Goal: Task Accomplishment & Management: Use online tool/utility

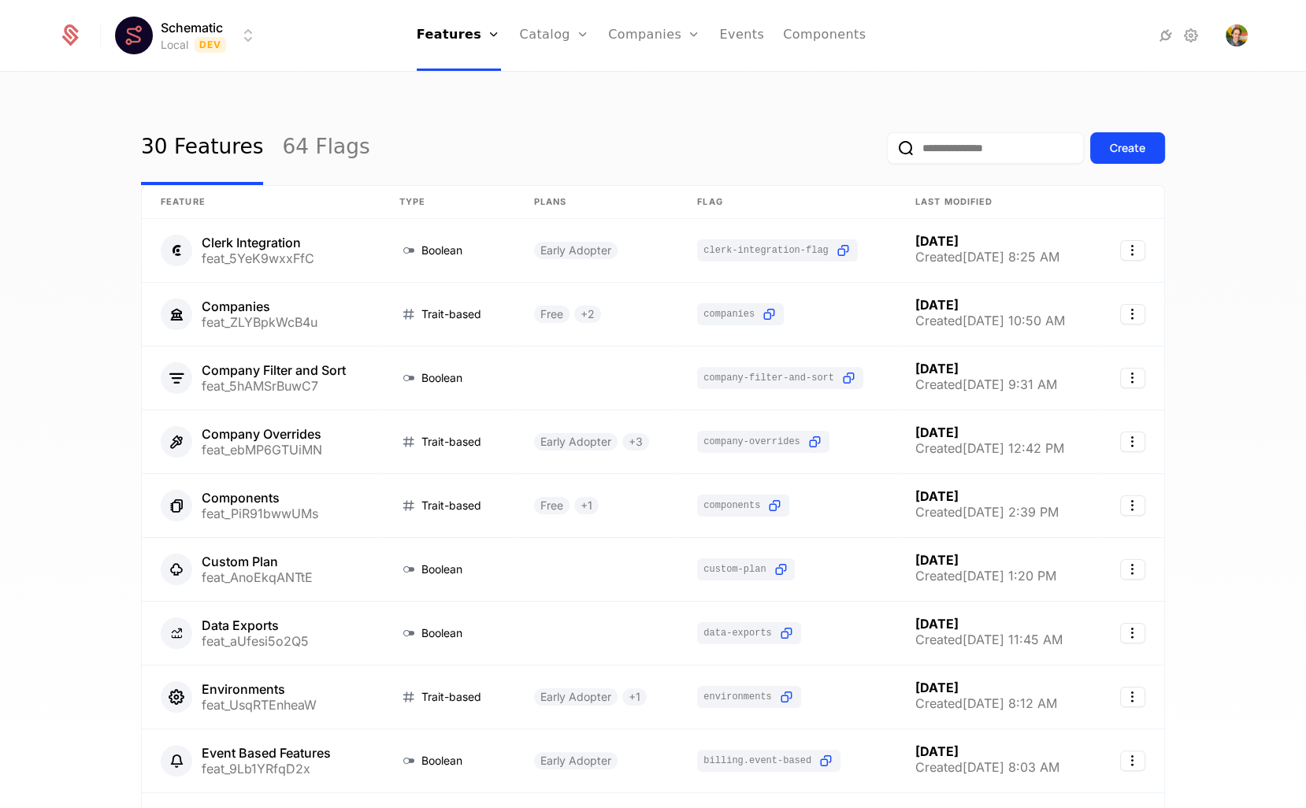
click at [547, 84] on div "30 Features 64 Flags Create Feature Type Plans Flag Last Modified Clerk Integra…" at bounding box center [653, 445] width 1306 height 745
click at [1111, 142] on div "Create" at bounding box center [1127, 148] width 35 height 16
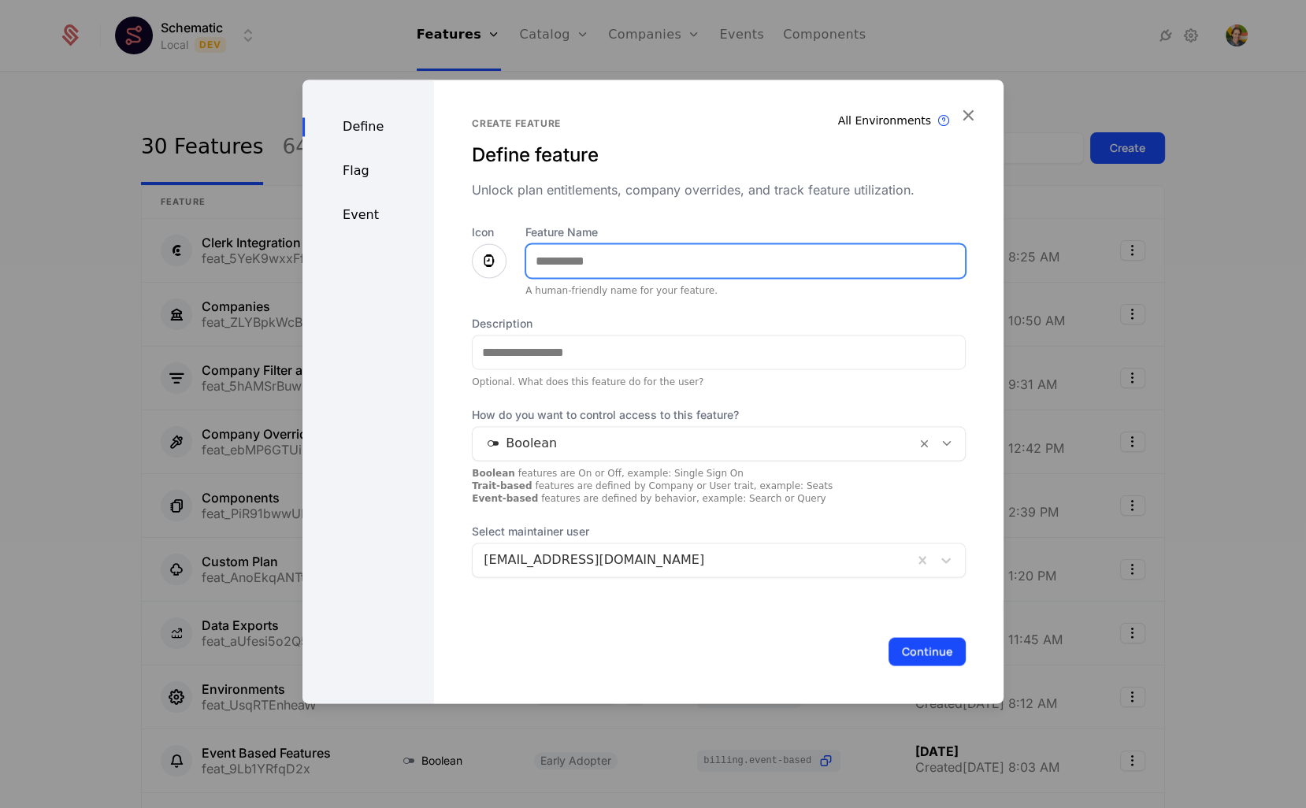
click at [572, 248] on input "Feature Name" at bounding box center [745, 260] width 439 height 33
type input "**********"
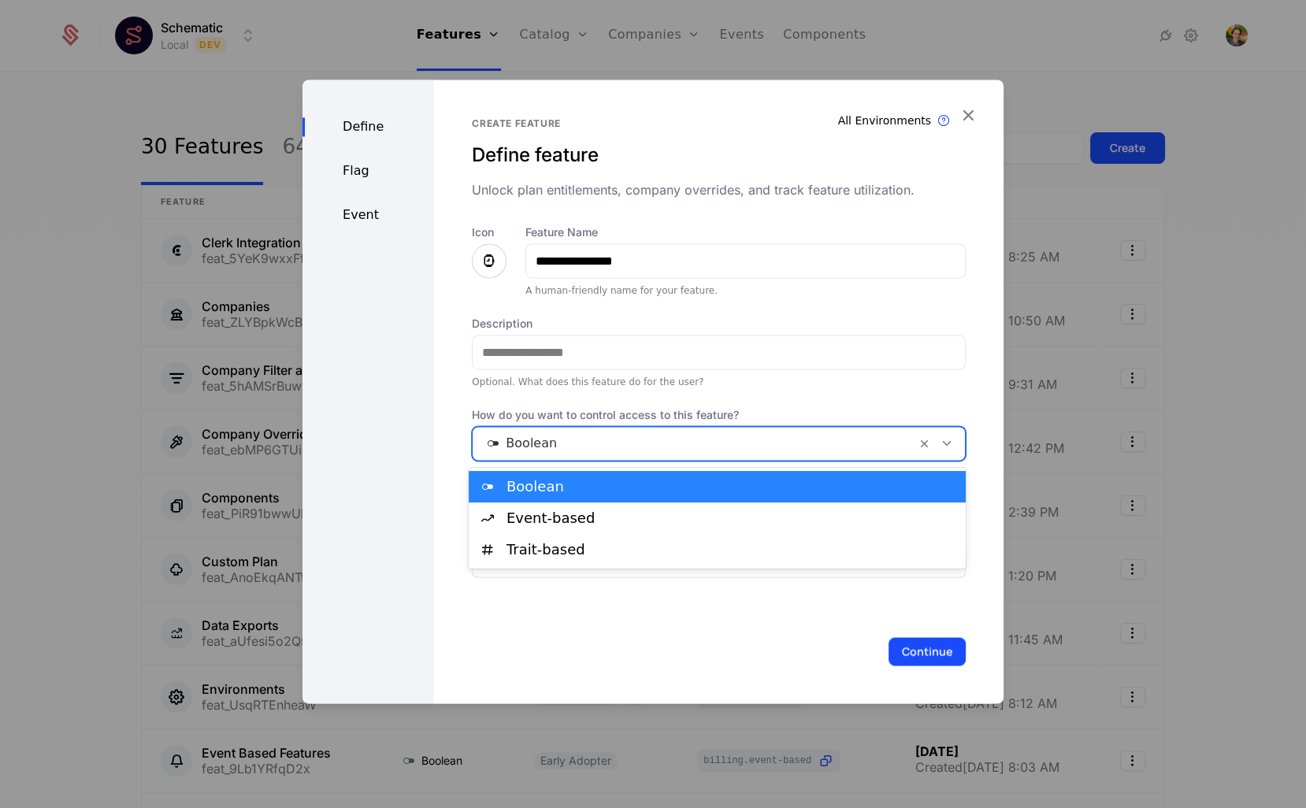
click at [555, 451] on div at bounding box center [695, 444] width 422 height 22
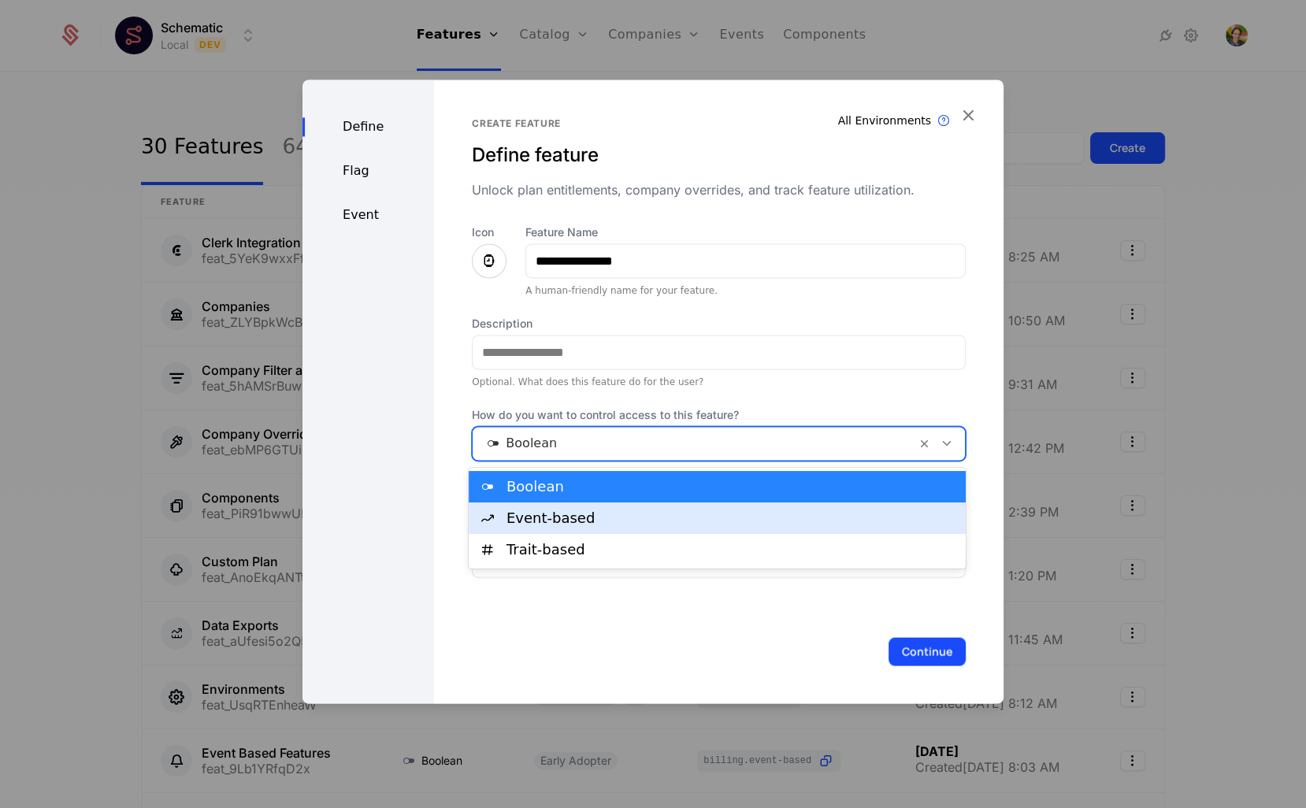
click at [534, 524] on div "Event-based" at bounding box center [732, 518] width 450 height 14
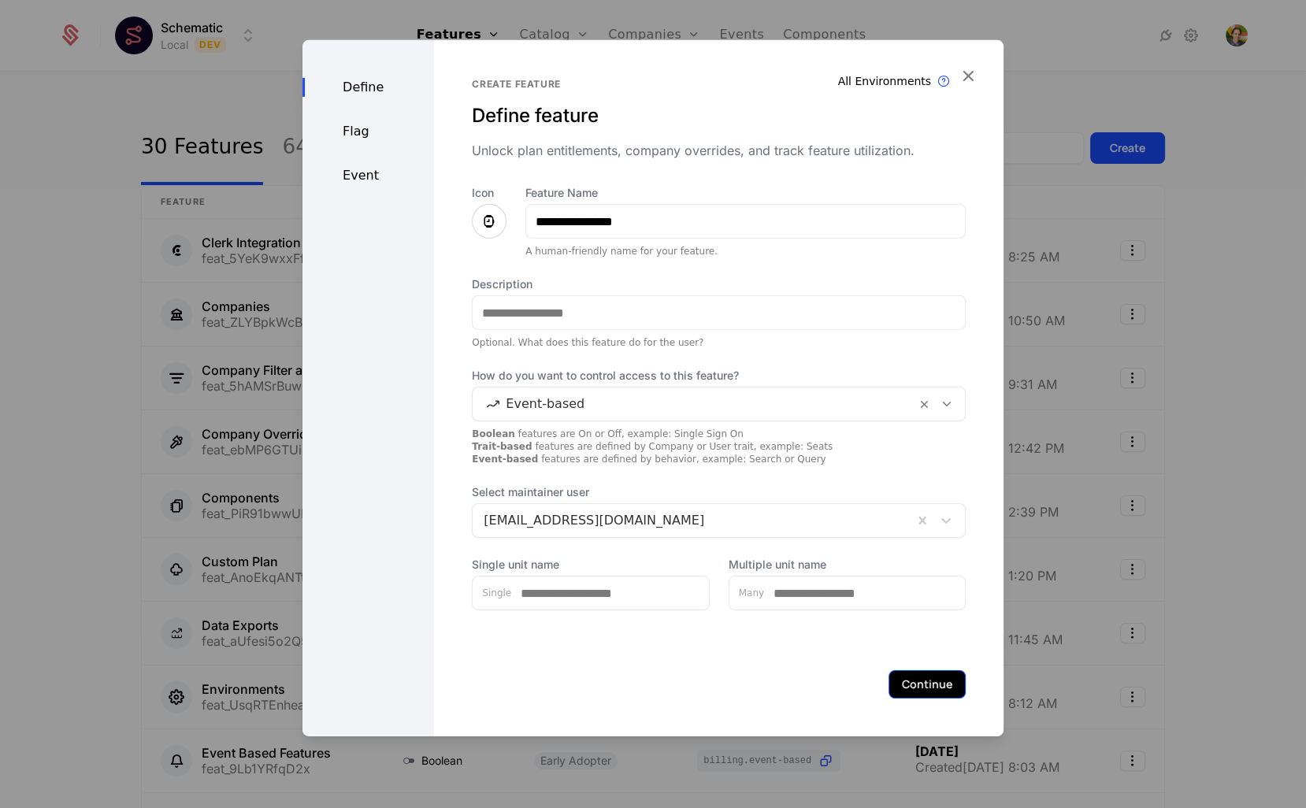
click at [926, 689] on button "Continue" at bounding box center [927, 685] width 77 height 28
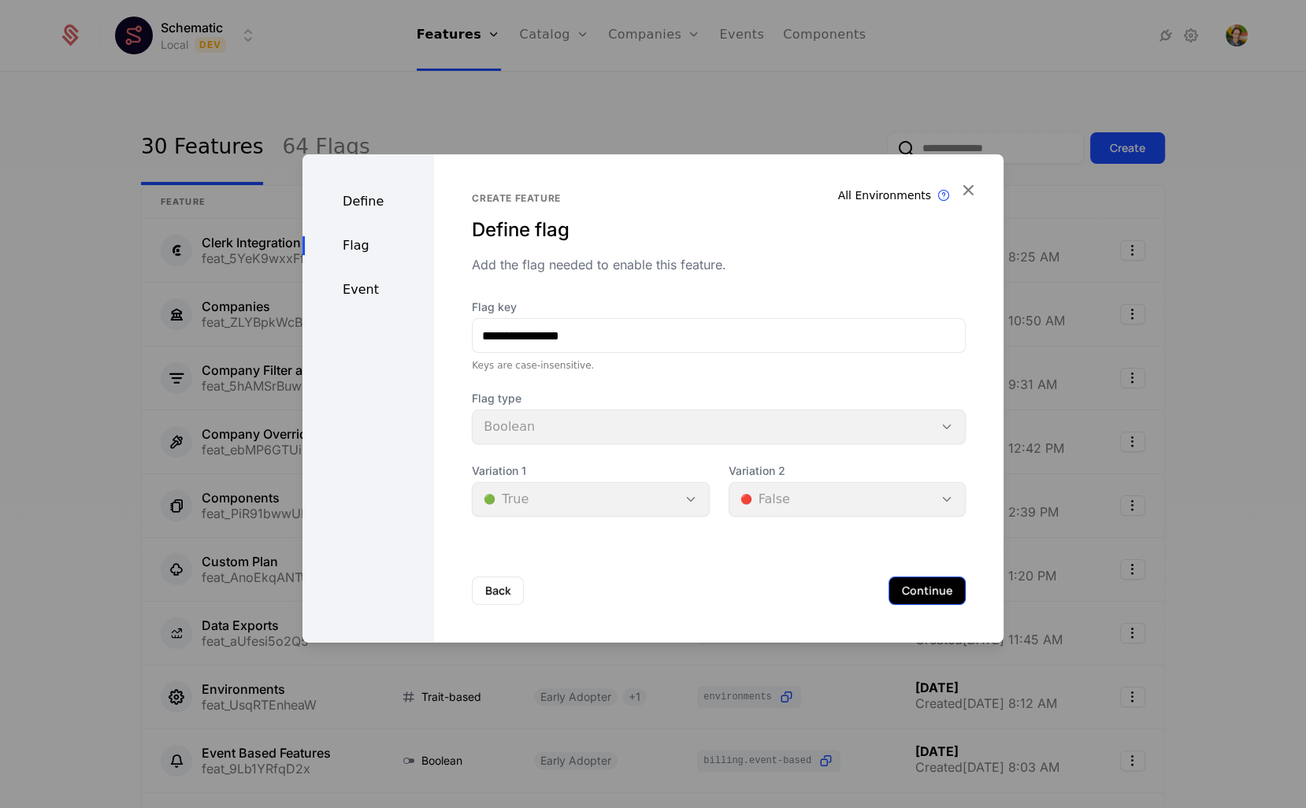
click at [949, 595] on button "Continue" at bounding box center [927, 591] width 77 height 28
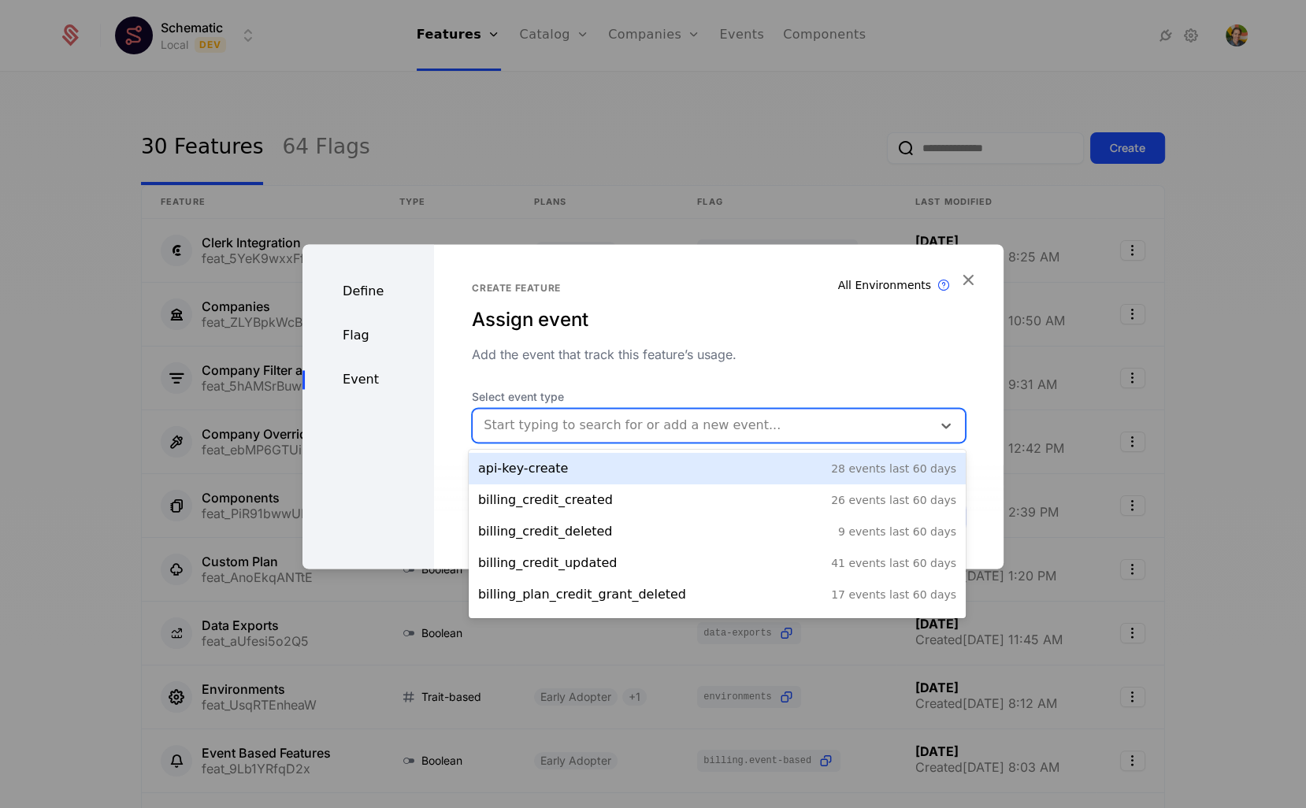
click at [681, 423] on div at bounding box center [702, 425] width 437 height 22
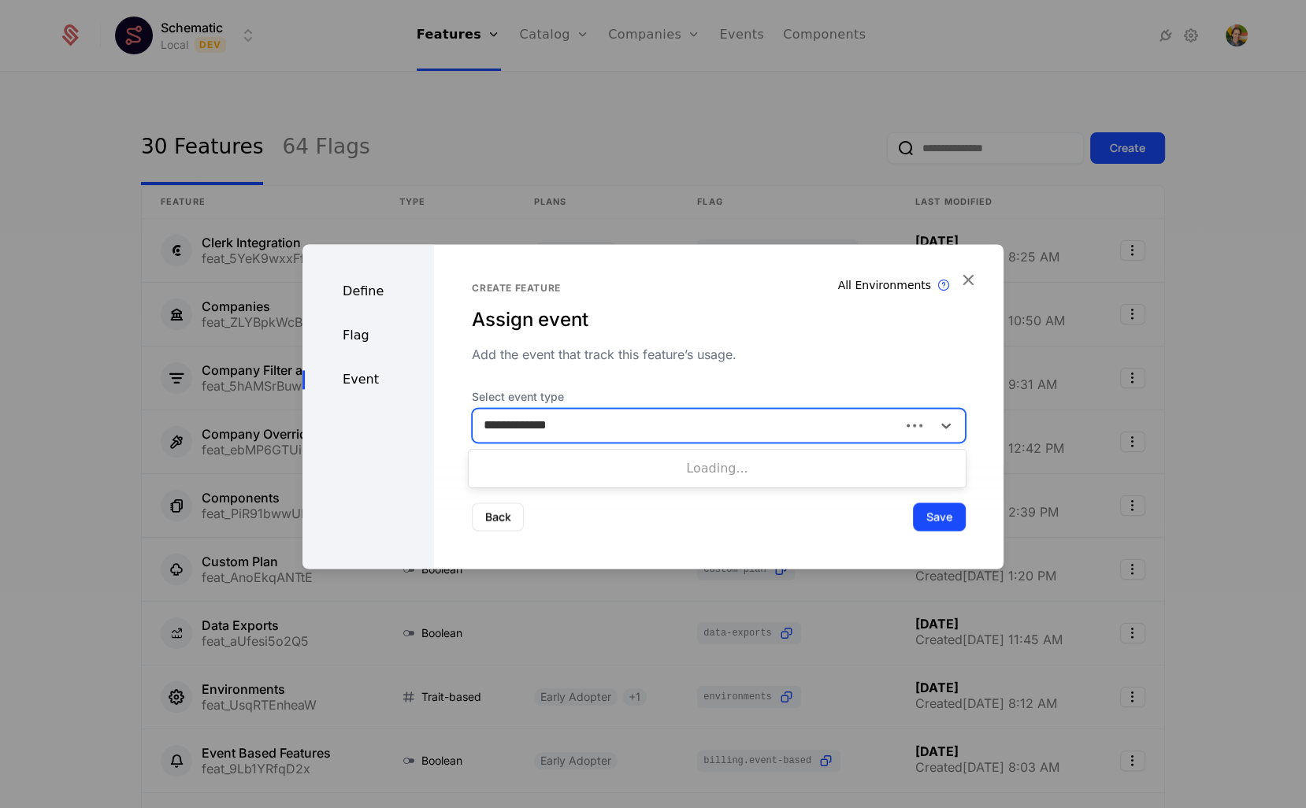
type input "**********"
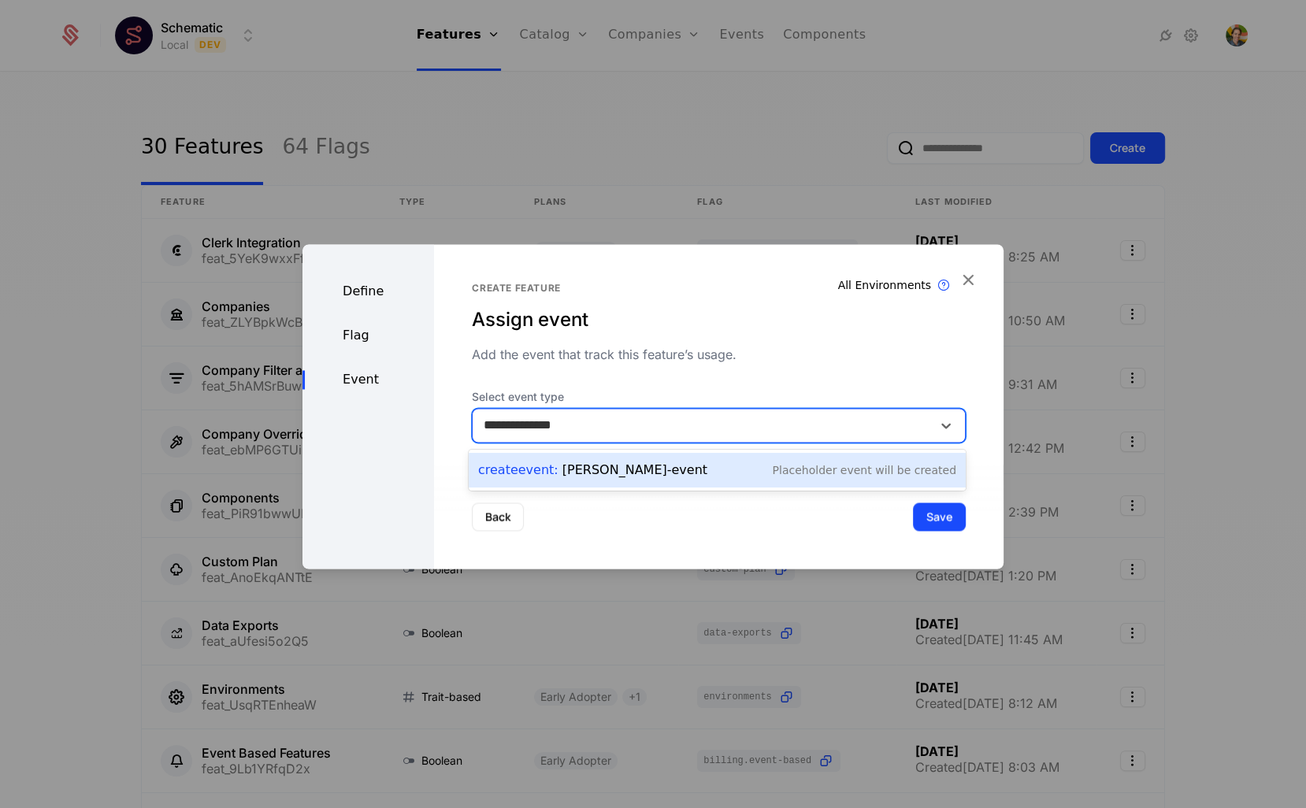
click at [573, 471] on div "Create Event : [GEOGRAPHIC_DATA]-event" at bounding box center [592, 470] width 229 height 19
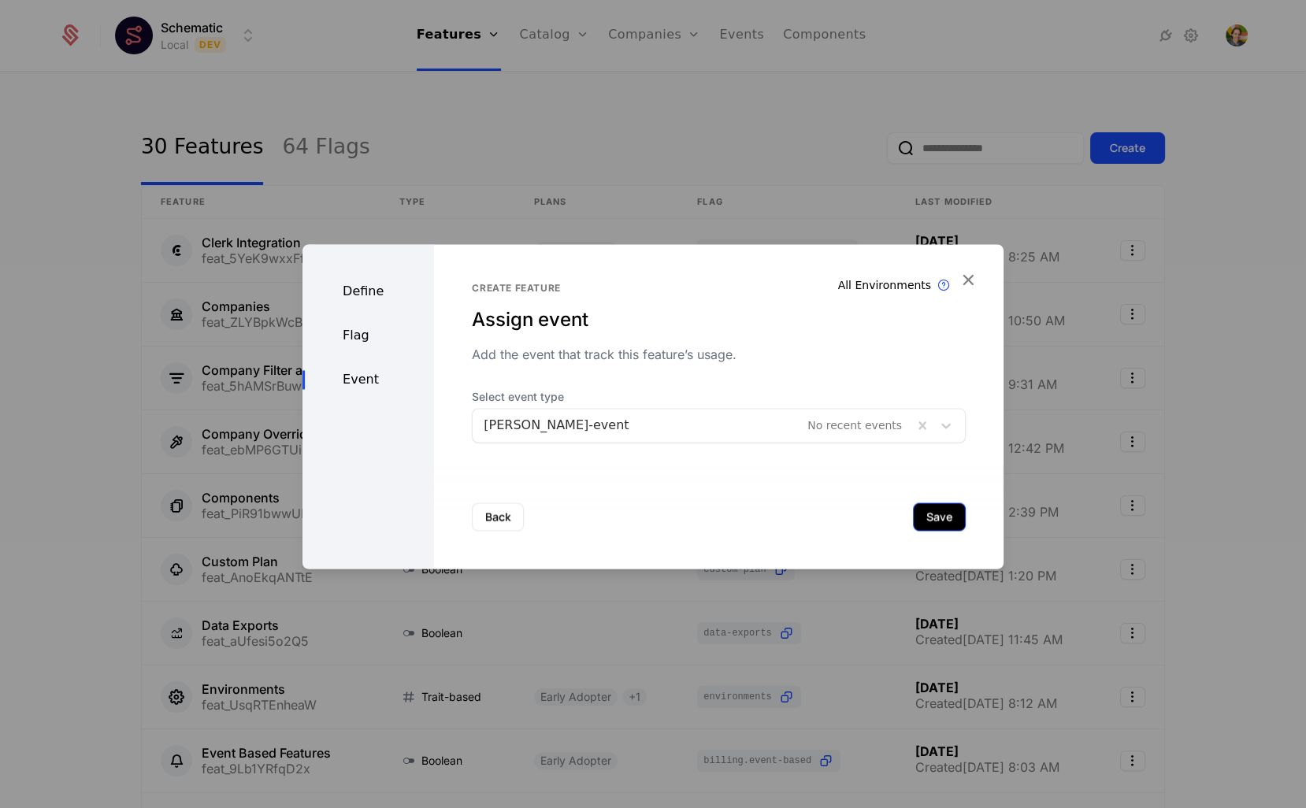
click at [923, 522] on button "Save" at bounding box center [939, 517] width 53 height 28
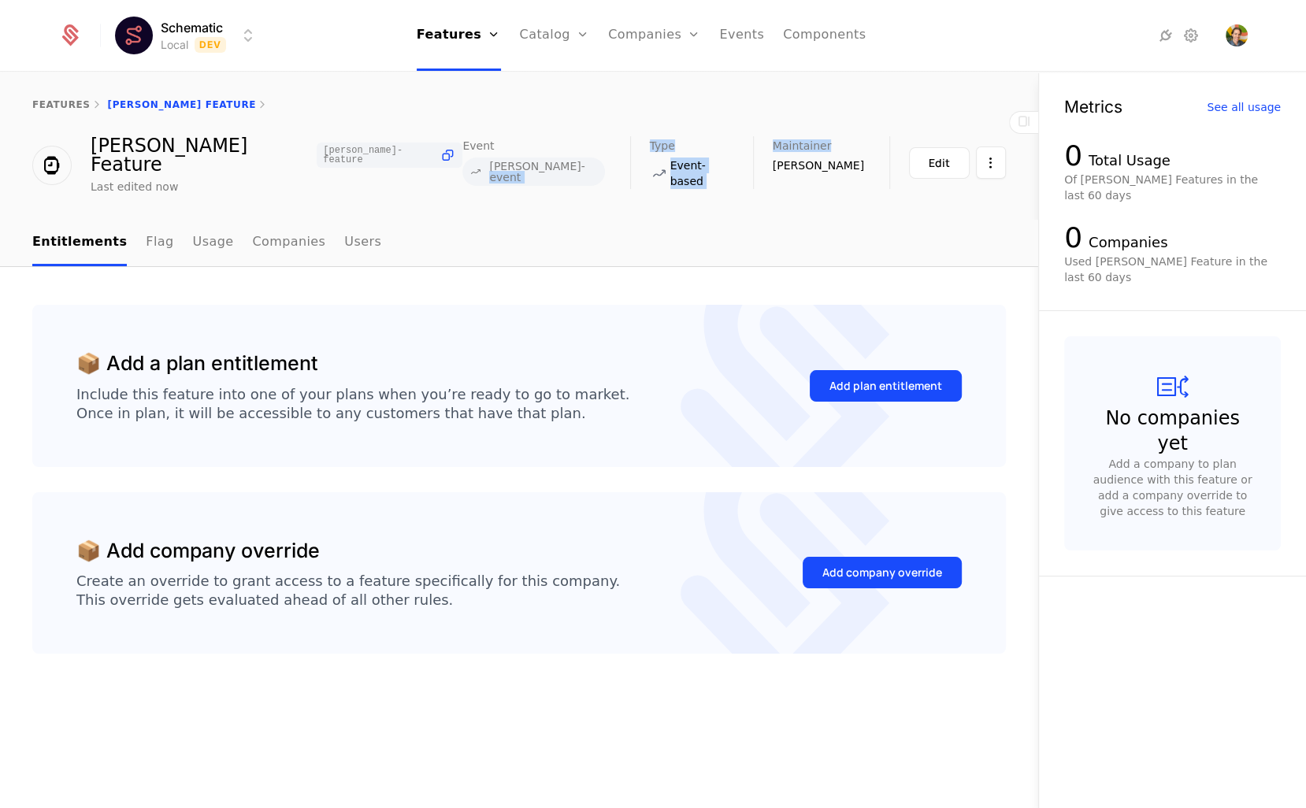
drag, startPoint x: 654, startPoint y: 166, endPoint x: 795, endPoint y: 166, distance: 141.0
click at [795, 166] on div "Event [GEOGRAPHIC_DATA]-event Type Event-based Maintainer [PERSON_NAME] Edit" at bounding box center [735, 162] width 544 height 53
click at [791, 171] on div "Event [GEOGRAPHIC_DATA]-event Type Event-based Maintainer [PERSON_NAME] Edit" at bounding box center [735, 162] width 544 height 53
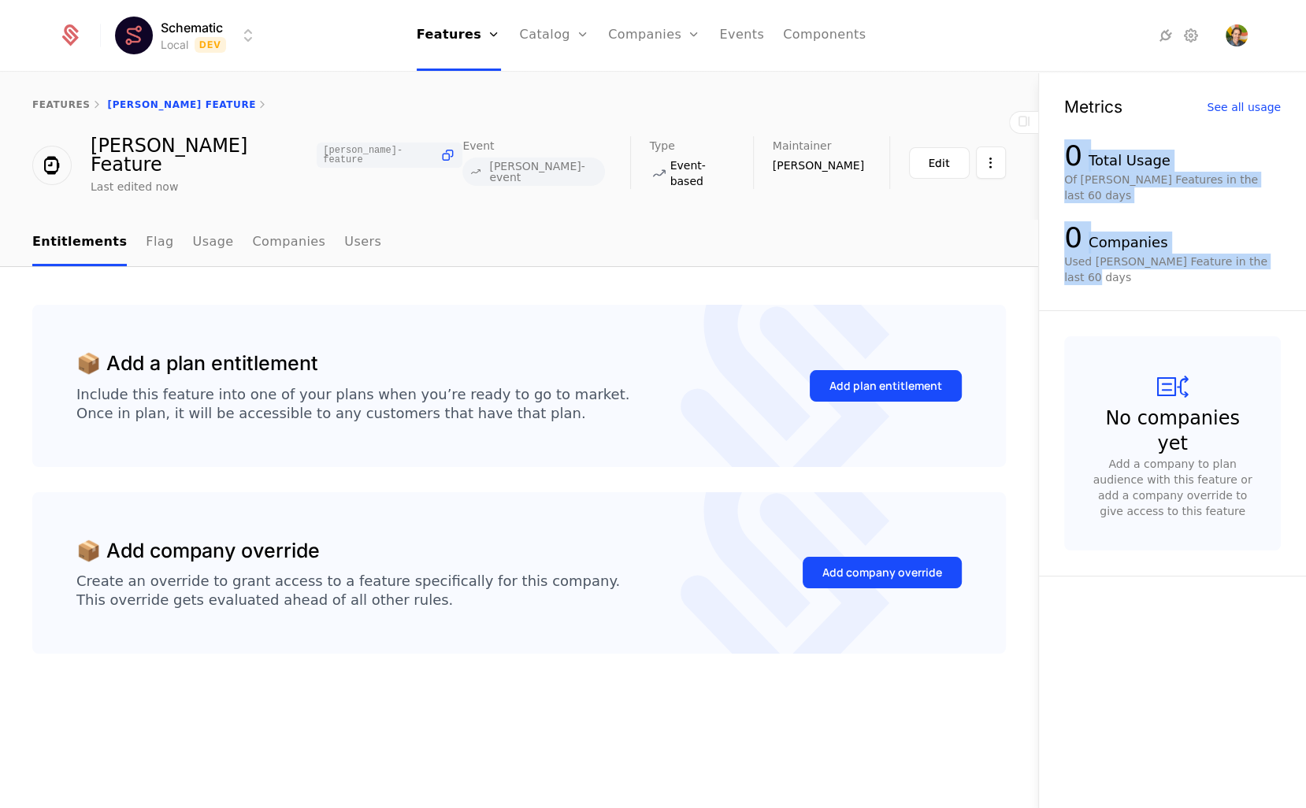
drag, startPoint x: 1077, startPoint y: 132, endPoint x: 1263, endPoint y: 275, distance: 234.8
click at [1263, 276] on div "Metrics See all usage 0 Total Usage Of [GEOGRAPHIC_DATA] Features in the last 6…" at bounding box center [1172, 192] width 267 height 238
click at [1263, 275] on div "Metrics See all usage 0 Total Usage Of [GEOGRAPHIC_DATA] Features in the last 6…" at bounding box center [1172, 192] width 267 height 238
drag, startPoint x: 1263, startPoint y: 275, endPoint x: 1074, endPoint y: 154, distance: 224.7
click at [1074, 154] on div "Metrics See all usage 0 Total Usage Of [GEOGRAPHIC_DATA] Features in the last 6…" at bounding box center [1172, 192] width 267 height 238
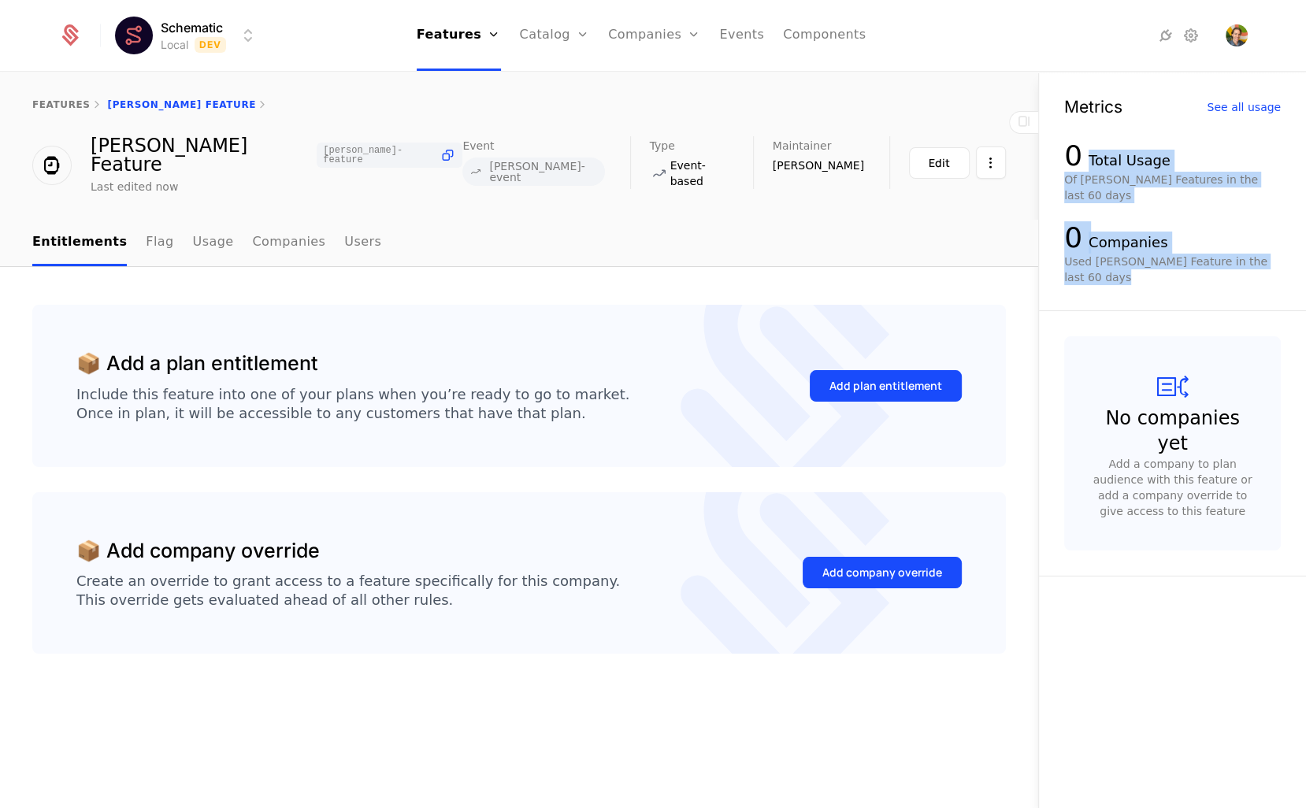
click at [1077, 153] on div "0" at bounding box center [1074, 156] width 18 height 32
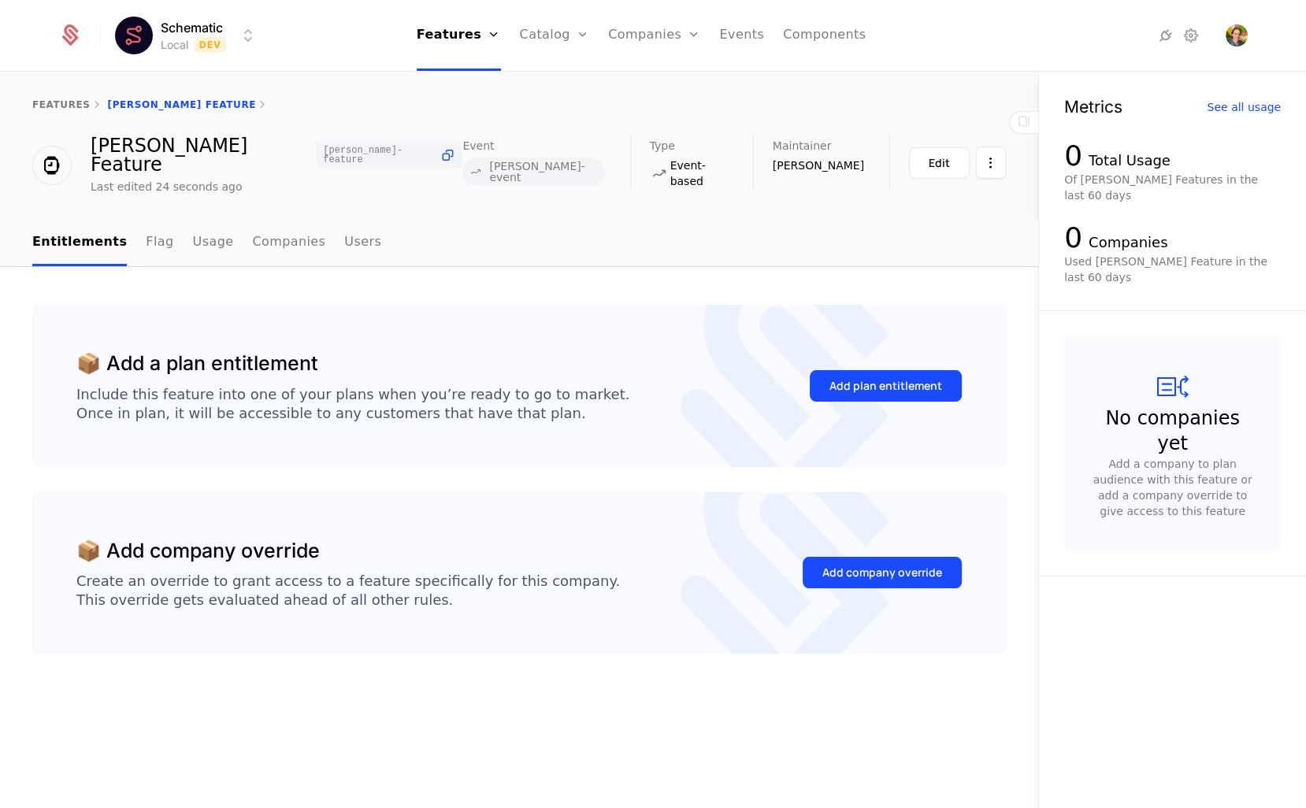
click at [515, 282] on div "📦 Add a plan entitlement Include this feature into one of your plans when you’r…" at bounding box center [519, 538] width 1038 height 542
click at [875, 378] on div "Add plan entitlement" at bounding box center [886, 386] width 113 height 16
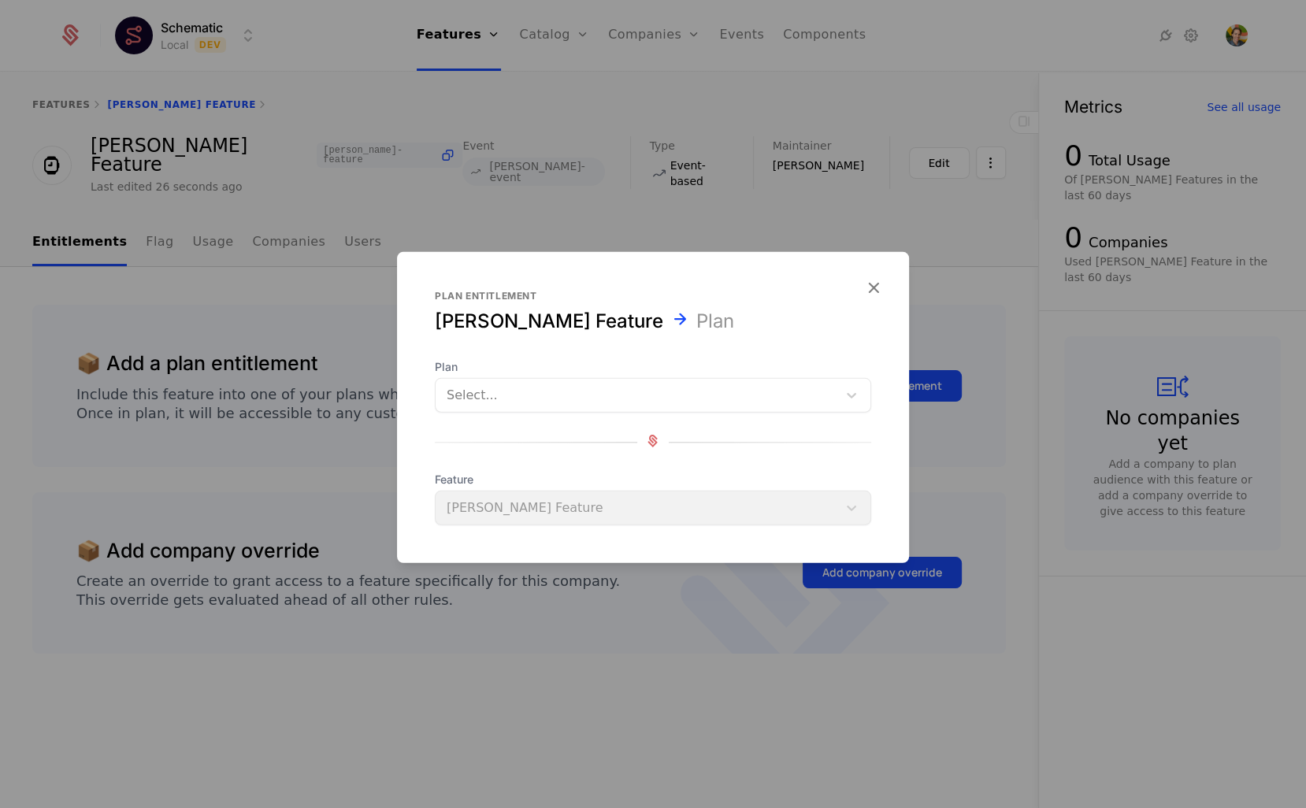
click at [522, 400] on div at bounding box center [637, 396] width 380 height 22
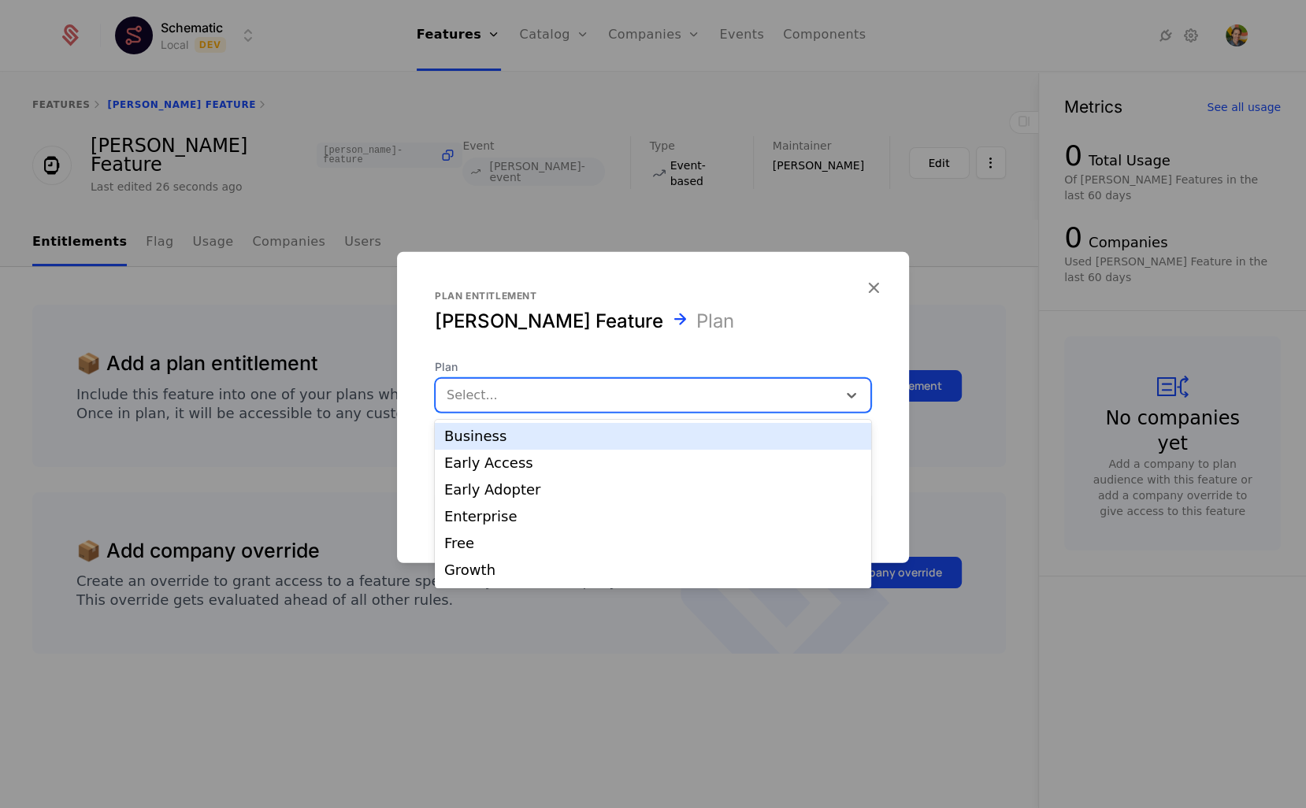
click at [520, 445] on div "Business" at bounding box center [653, 436] width 437 height 27
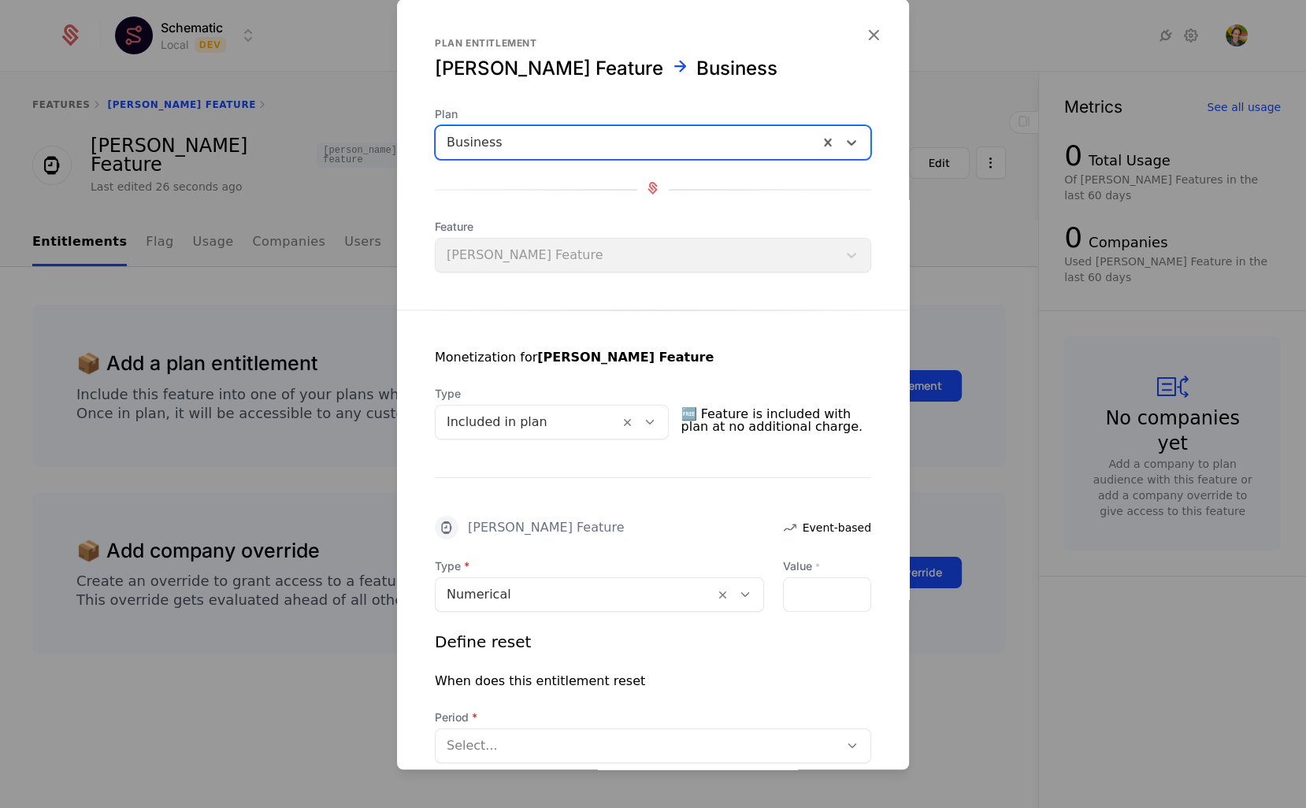
click at [509, 419] on div at bounding box center [528, 422] width 162 height 22
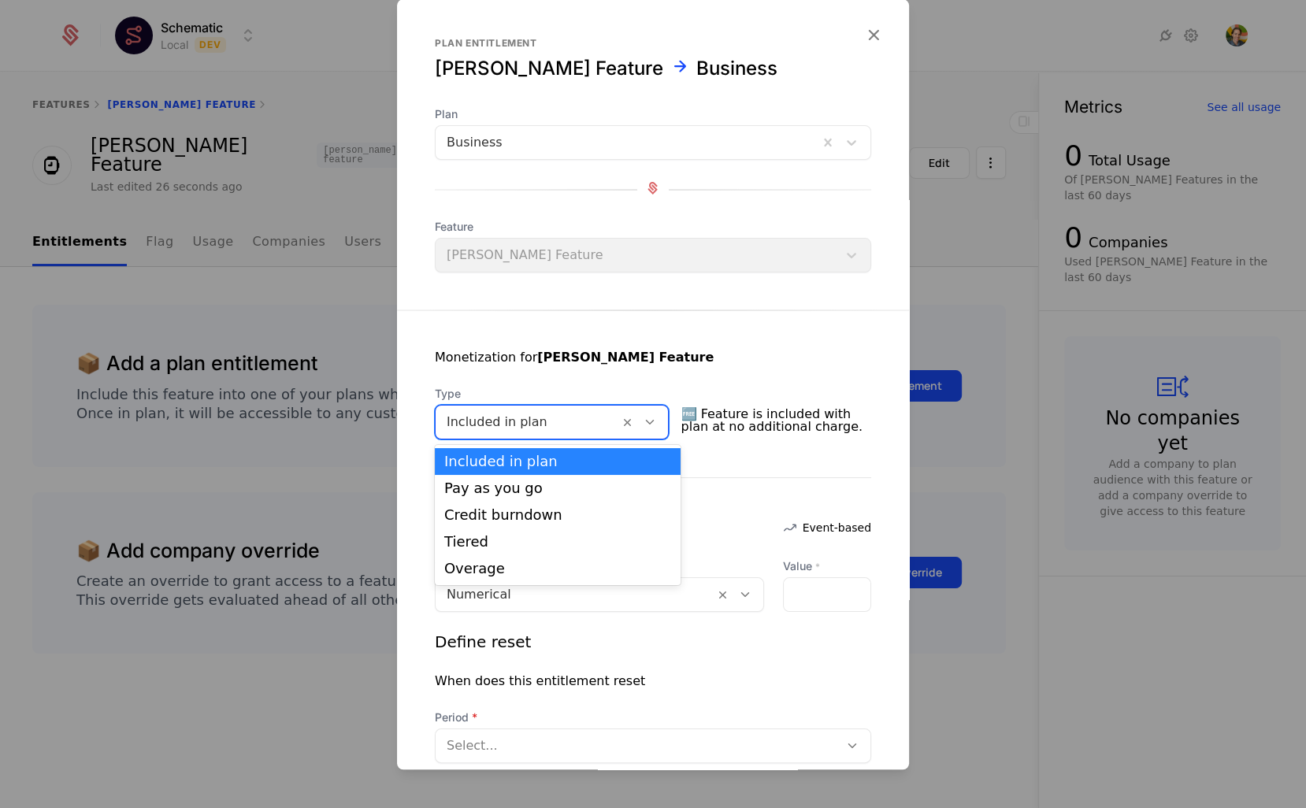
click at [789, 520] on icon at bounding box center [790, 527] width 19 height 19
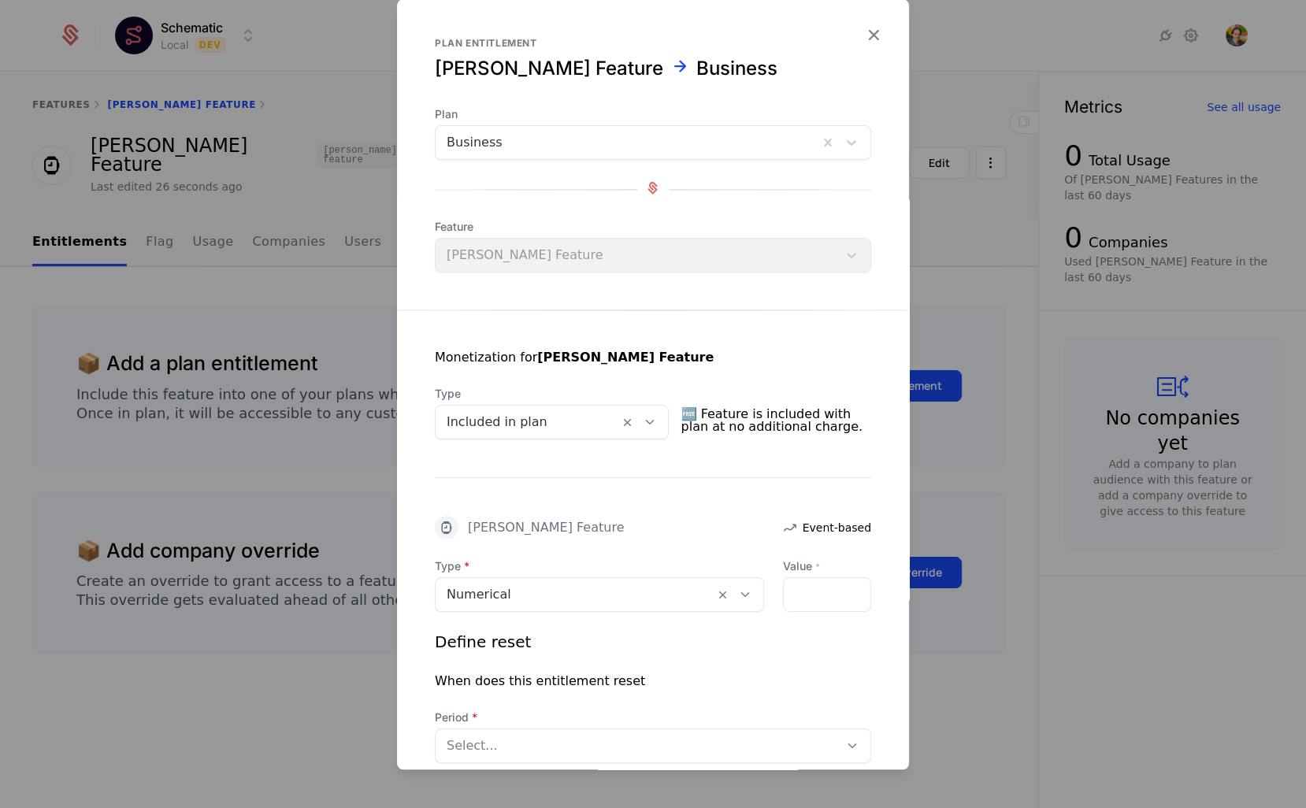
click at [565, 573] on span "Type" at bounding box center [599, 567] width 329 height 16
click at [856, 598] on input "**" at bounding box center [827, 594] width 87 height 33
click at [797, 595] on input "**" at bounding box center [827, 594] width 87 height 33
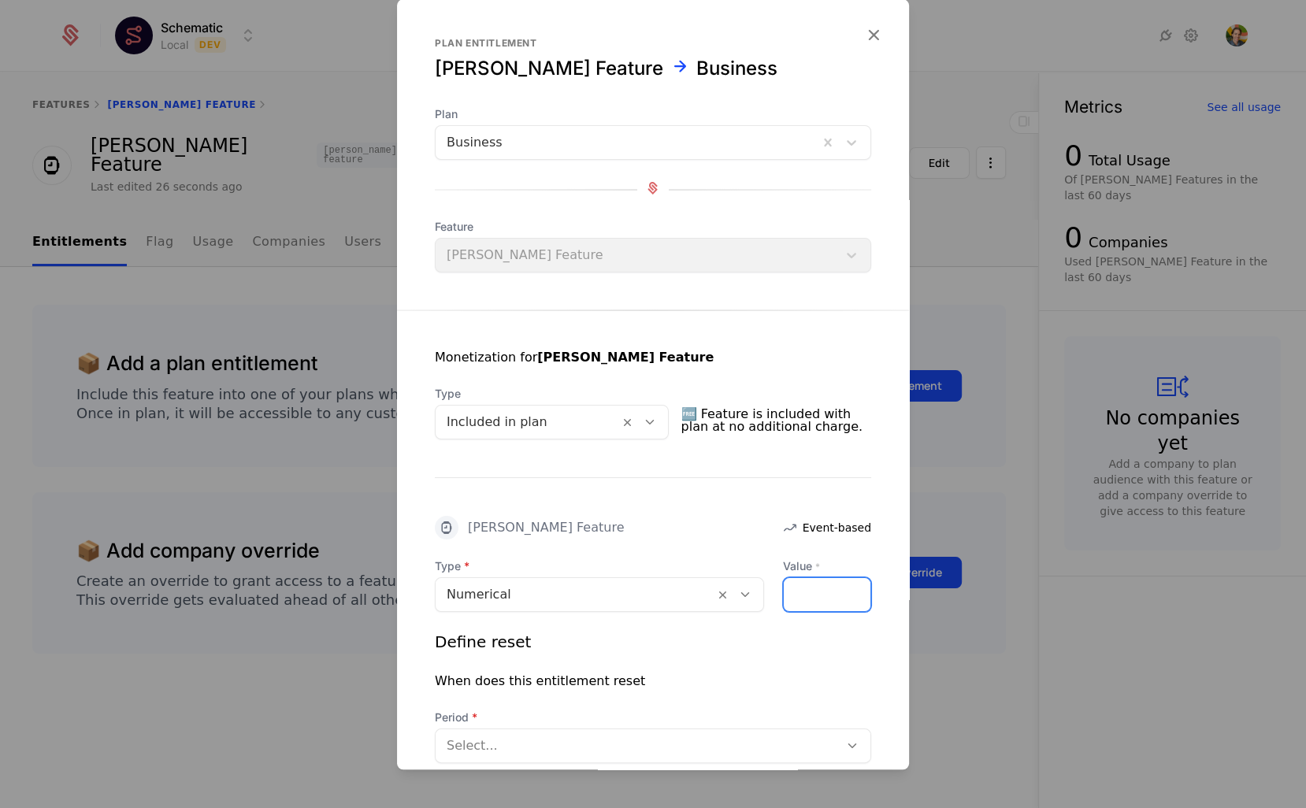
type input "****"
click at [801, 698] on div "Define reset When does this entitlement reset Period Select..." at bounding box center [653, 697] width 437 height 132
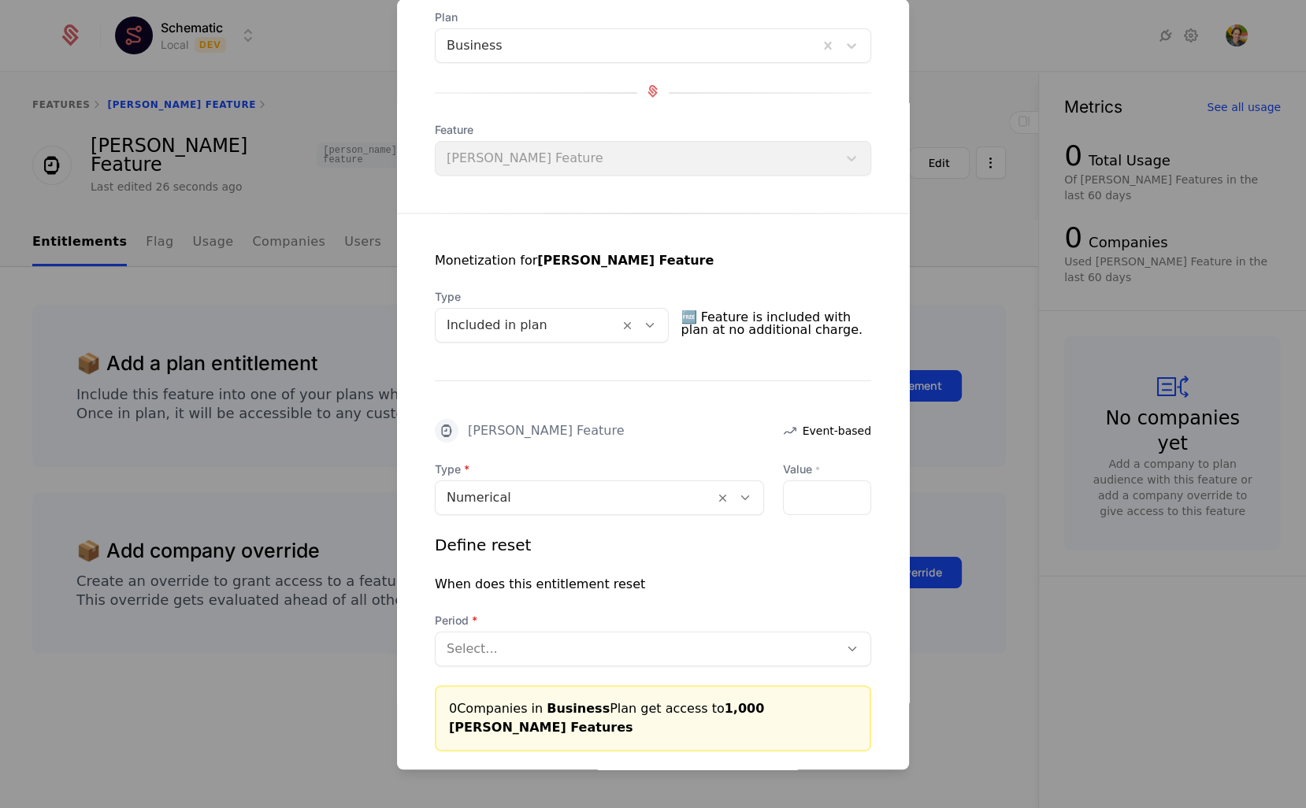
scroll to position [159, 0]
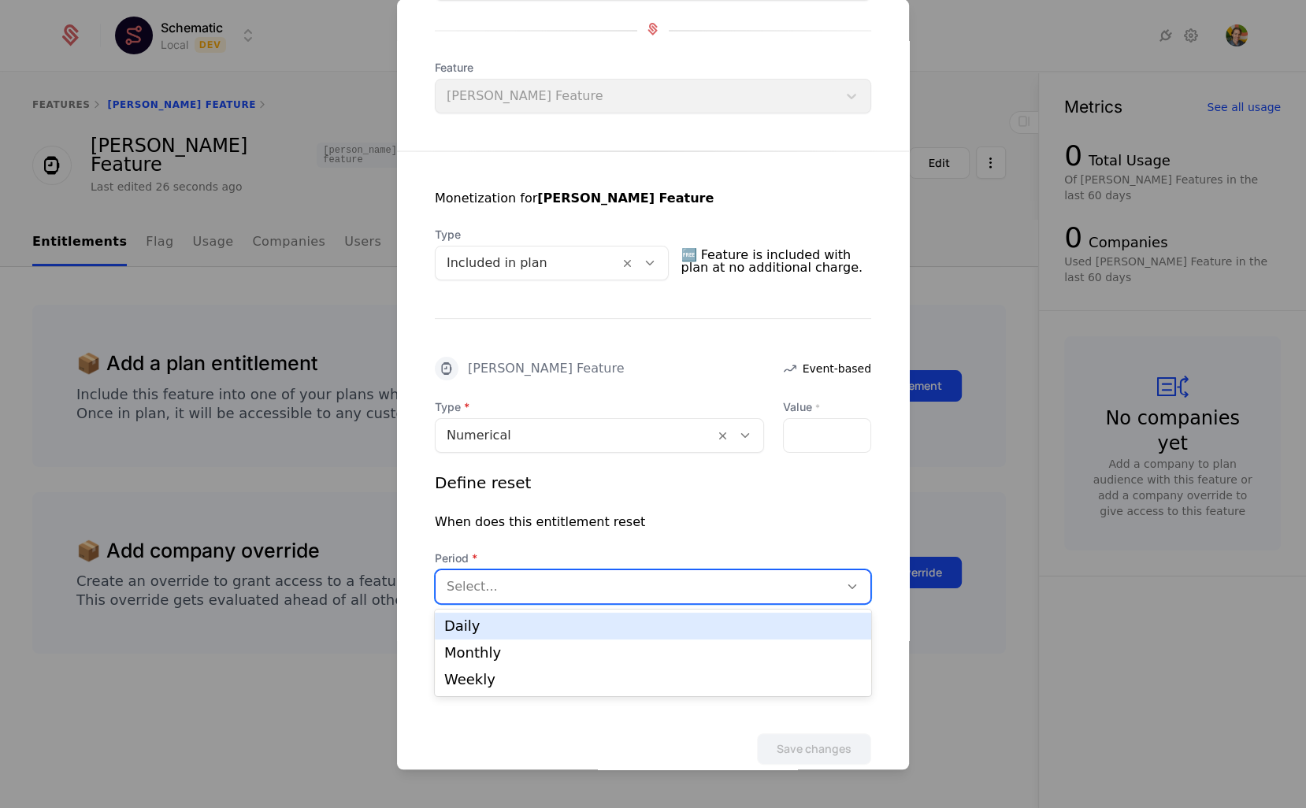
click at [699, 583] on div at bounding box center [637, 587] width 381 height 22
click at [634, 623] on div "Daily" at bounding box center [653, 626] width 418 height 14
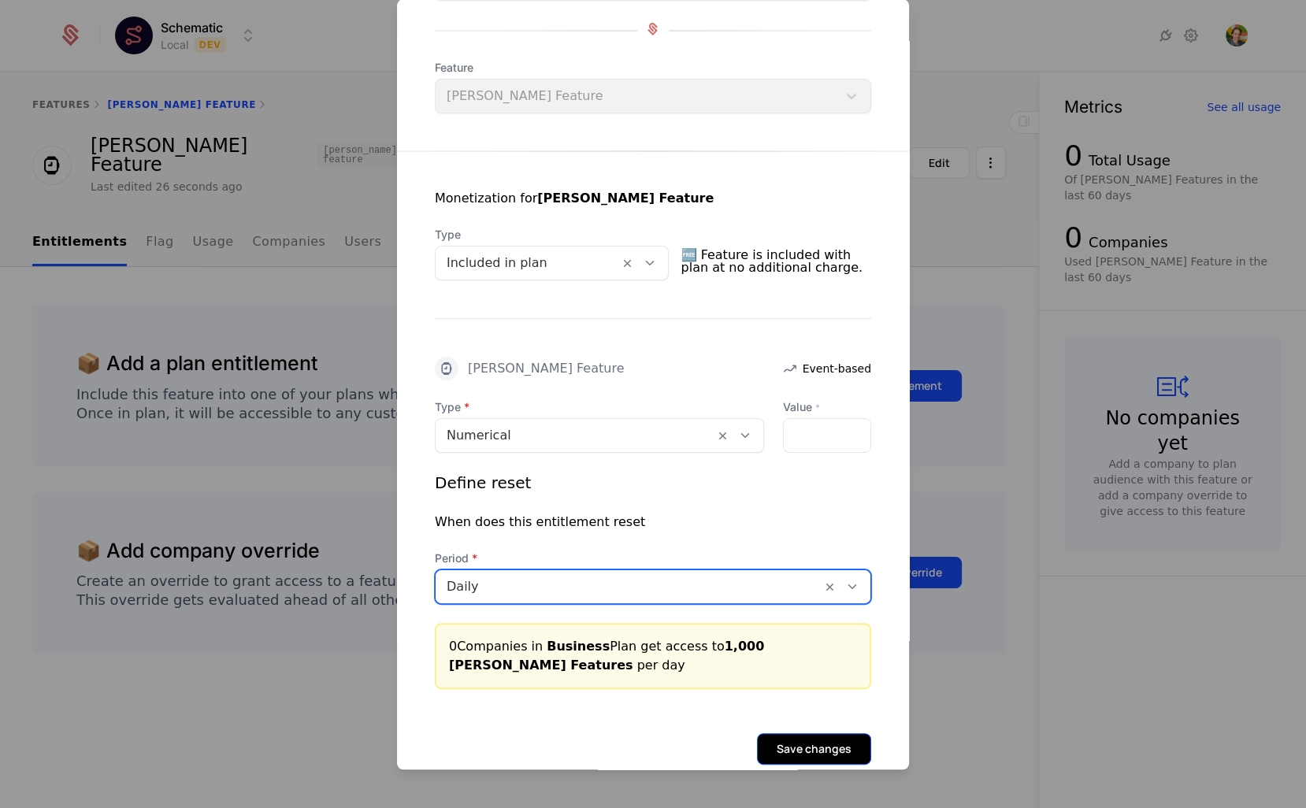
click at [807, 744] on button "Save changes" at bounding box center [814, 750] width 114 height 32
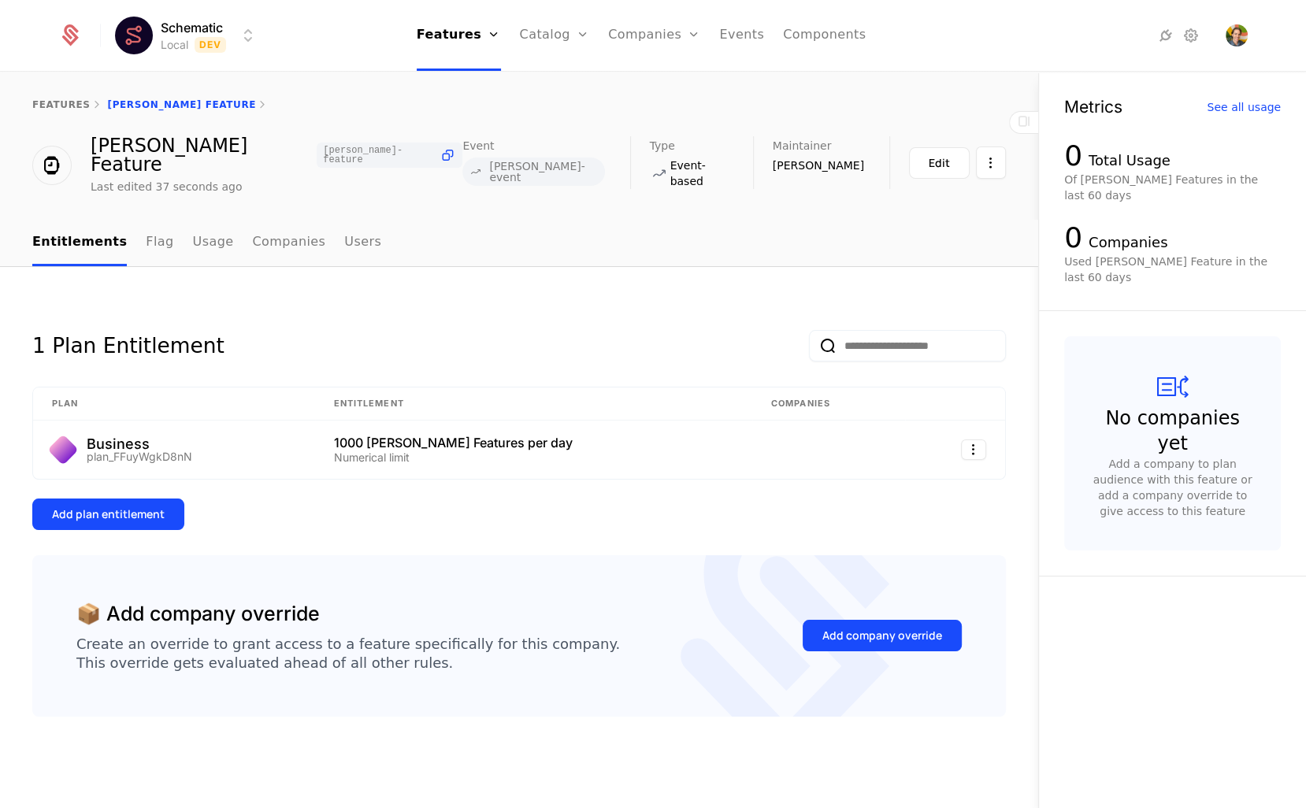
click at [878, 510] on div "Add plan entitlement" at bounding box center [519, 515] width 974 height 32
click at [77, 507] on div "Add plan entitlement" at bounding box center [108, 515] width 113 height 16
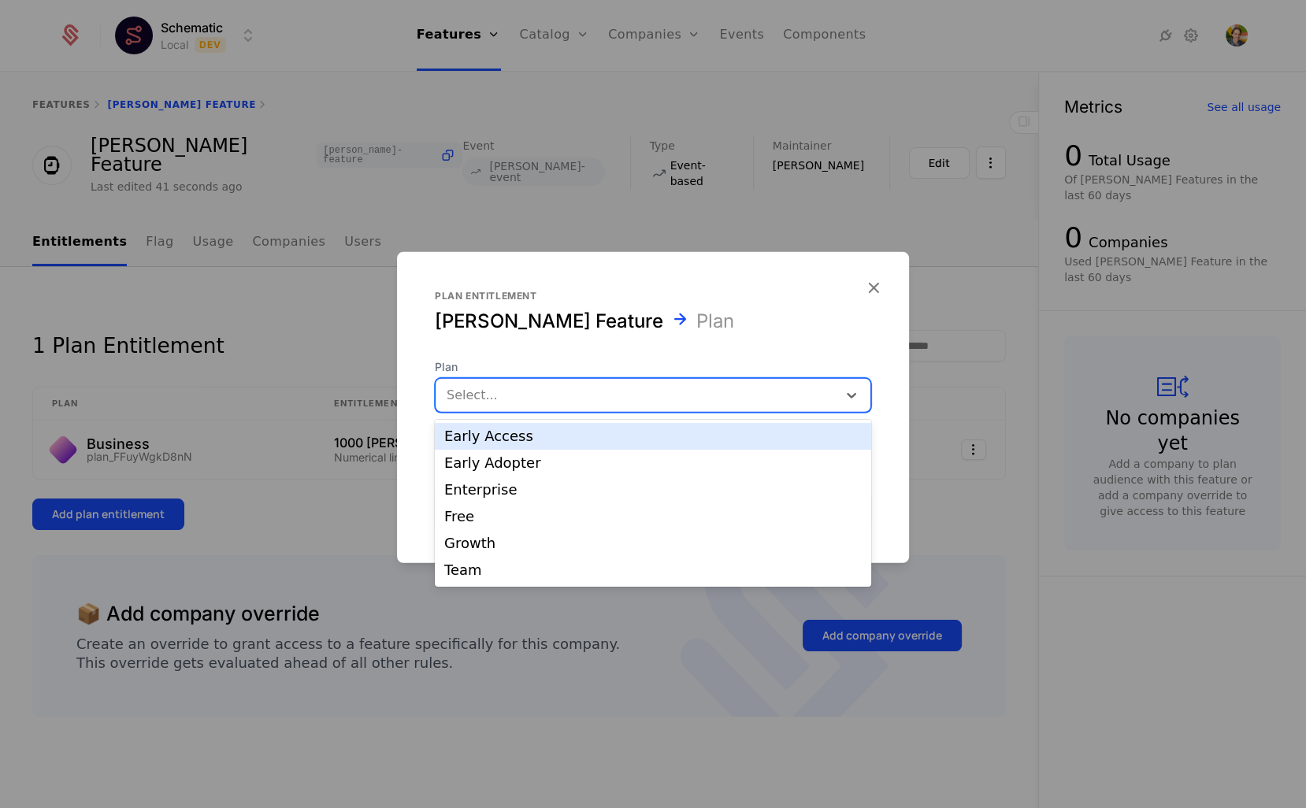
click at [552, 409] on div "Select..." at bounding box center [637, 395] width 402 height 28
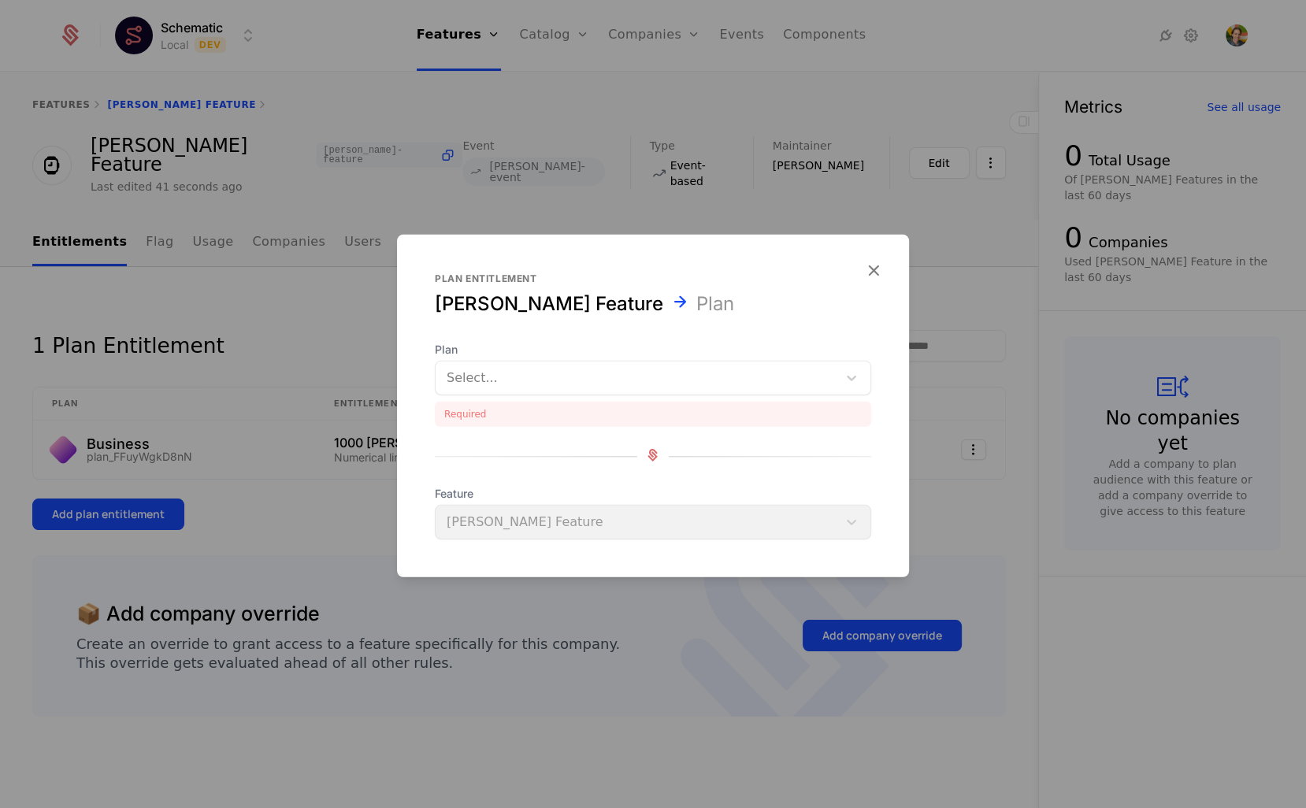
click at [847, 318] on div "Plan entitlement [PERSON_NAME] Feature Plan Plan Select... Required Feature [PE…" at bounding box center [653, 406] width 512 height 267
click at [879, 273] on icon "button" at bounding box center [874, 270] width 20 height 20
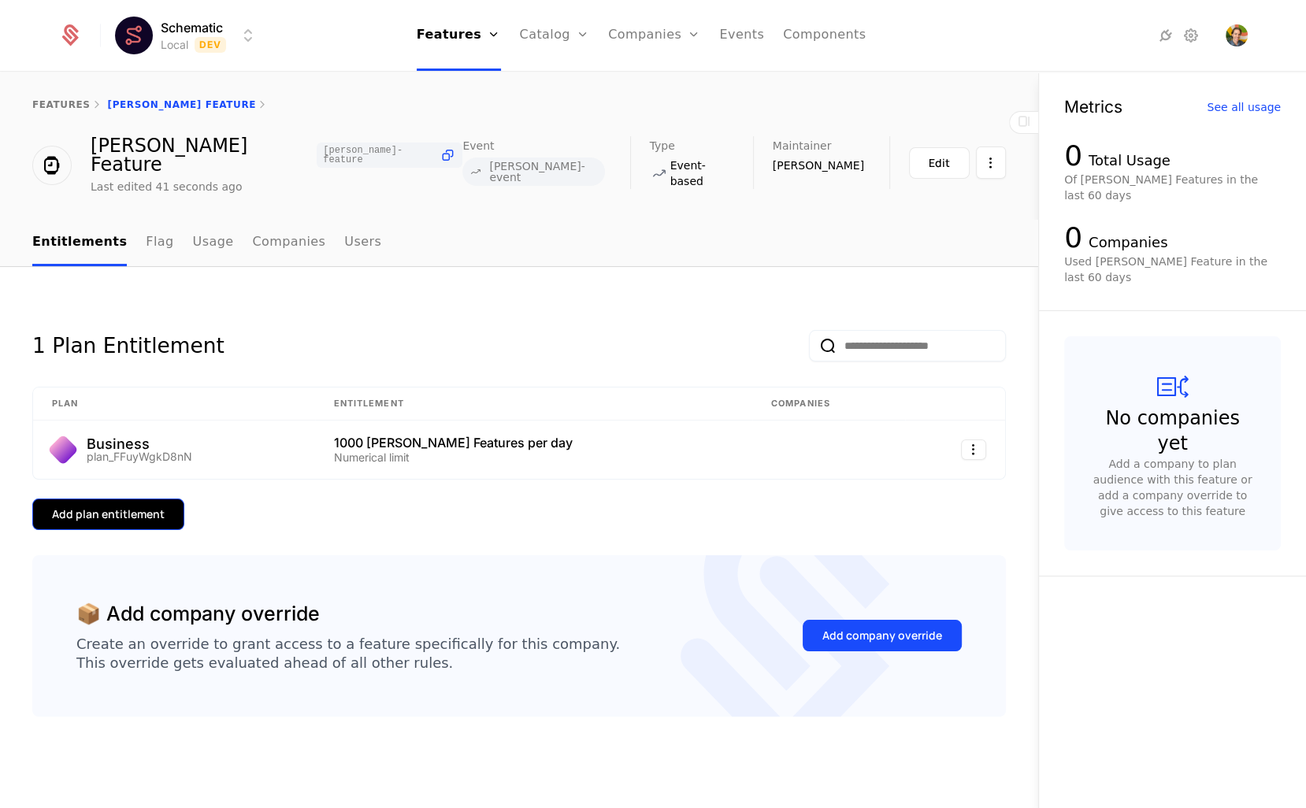
click at [169, 501] on button "Add plan entitlement" at bounding box center [108, 515] width 152 height 32
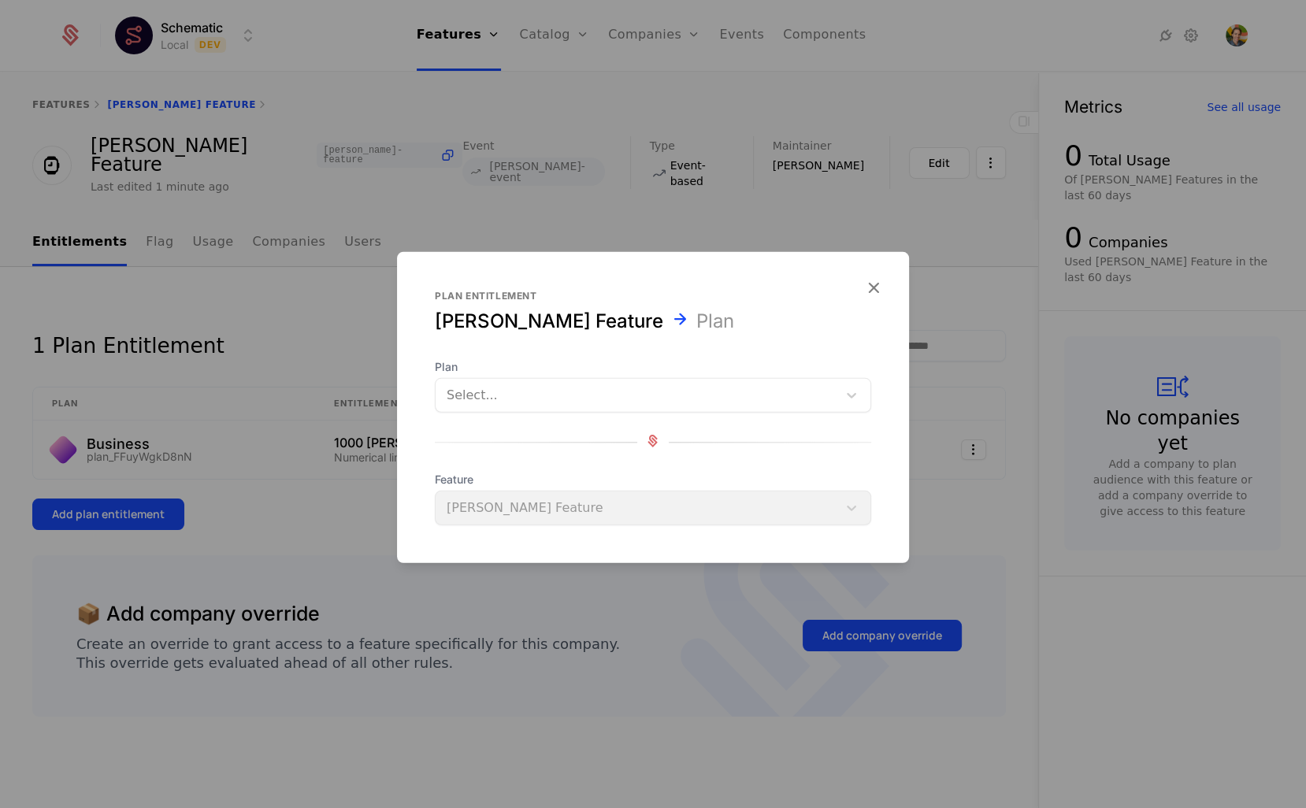
click at [573, 400] on div at bounding box center [637, 396] width 380 height 22
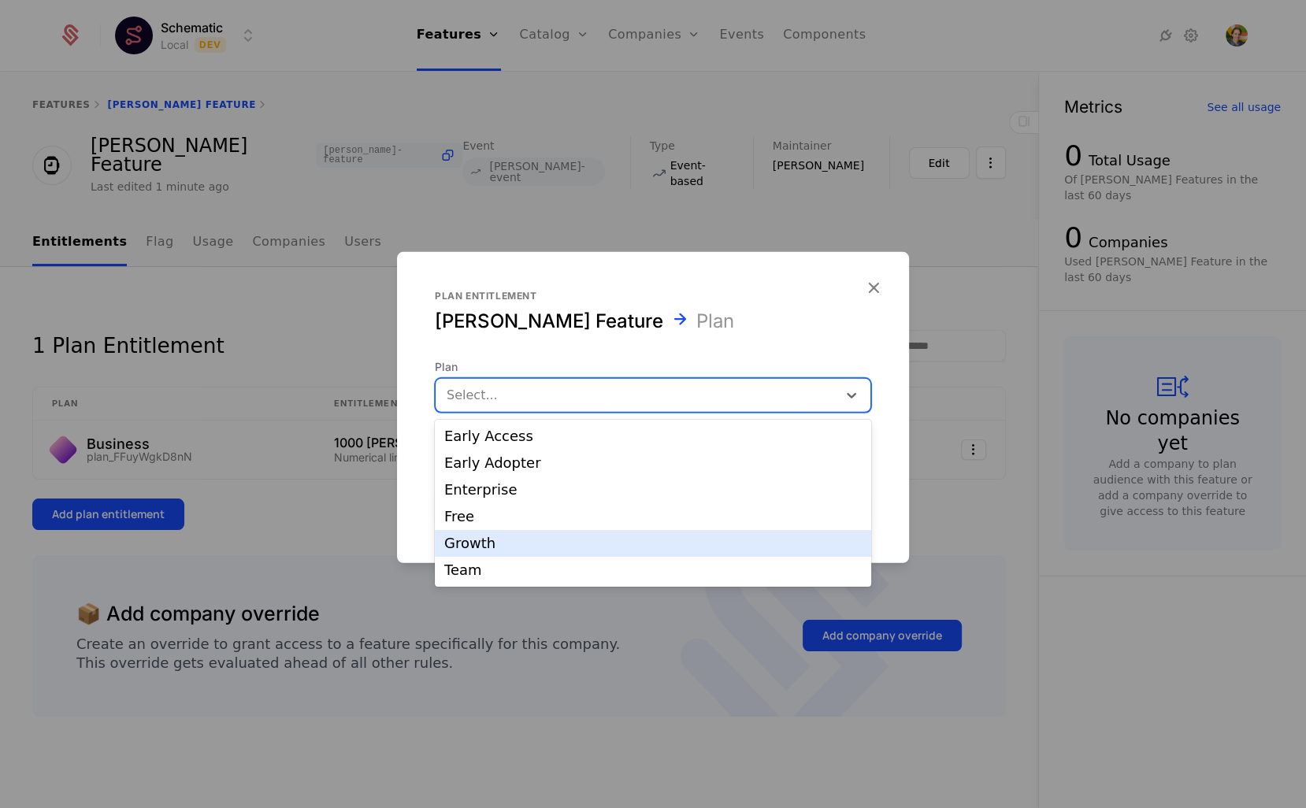
click at [507, 539] on div "Growth" at bounding box center [653, 544] width 418 height 14
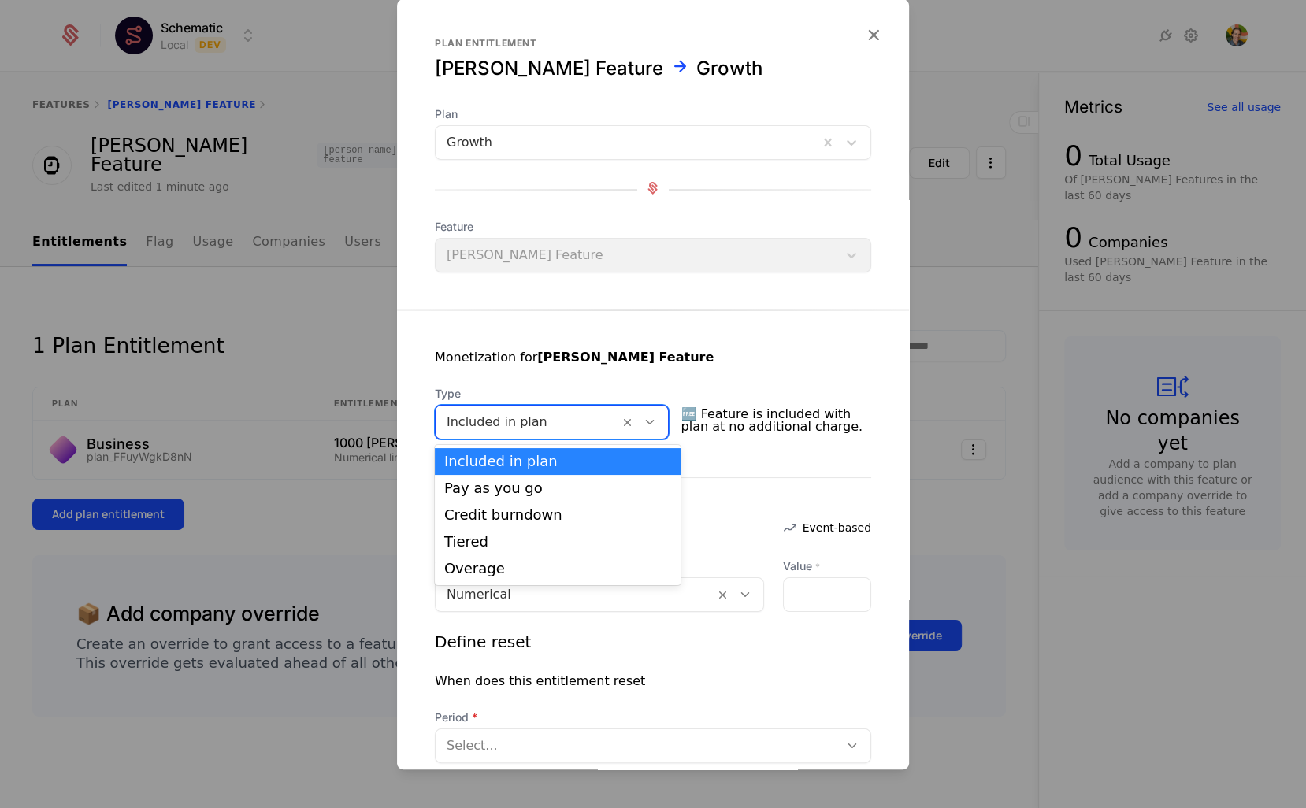
click at [556, 437] on div "Included in plan" at bounding box center [552, 422] width 234 height 35
click at [513, 561] on div "Overage" at bounding box center [558, 568] width 246 height 27
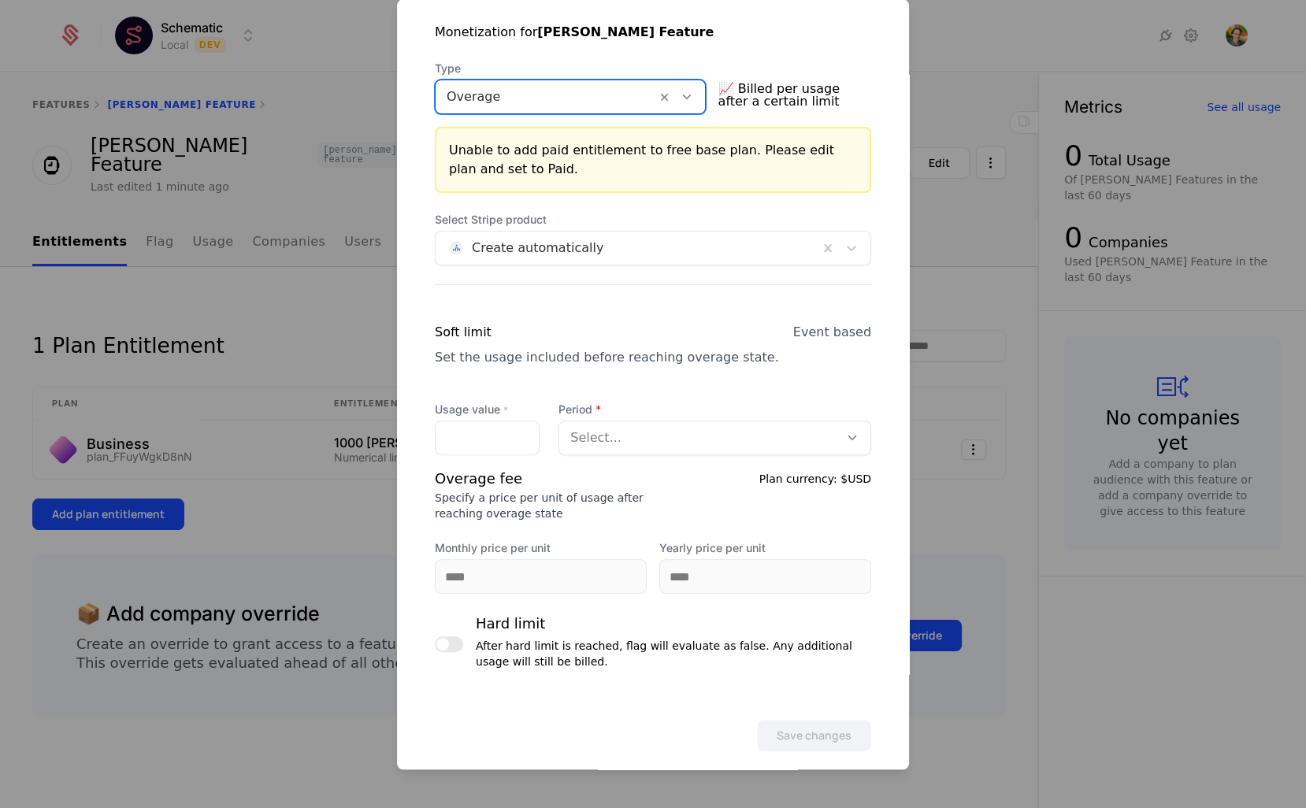
scroll to position [342, 0]
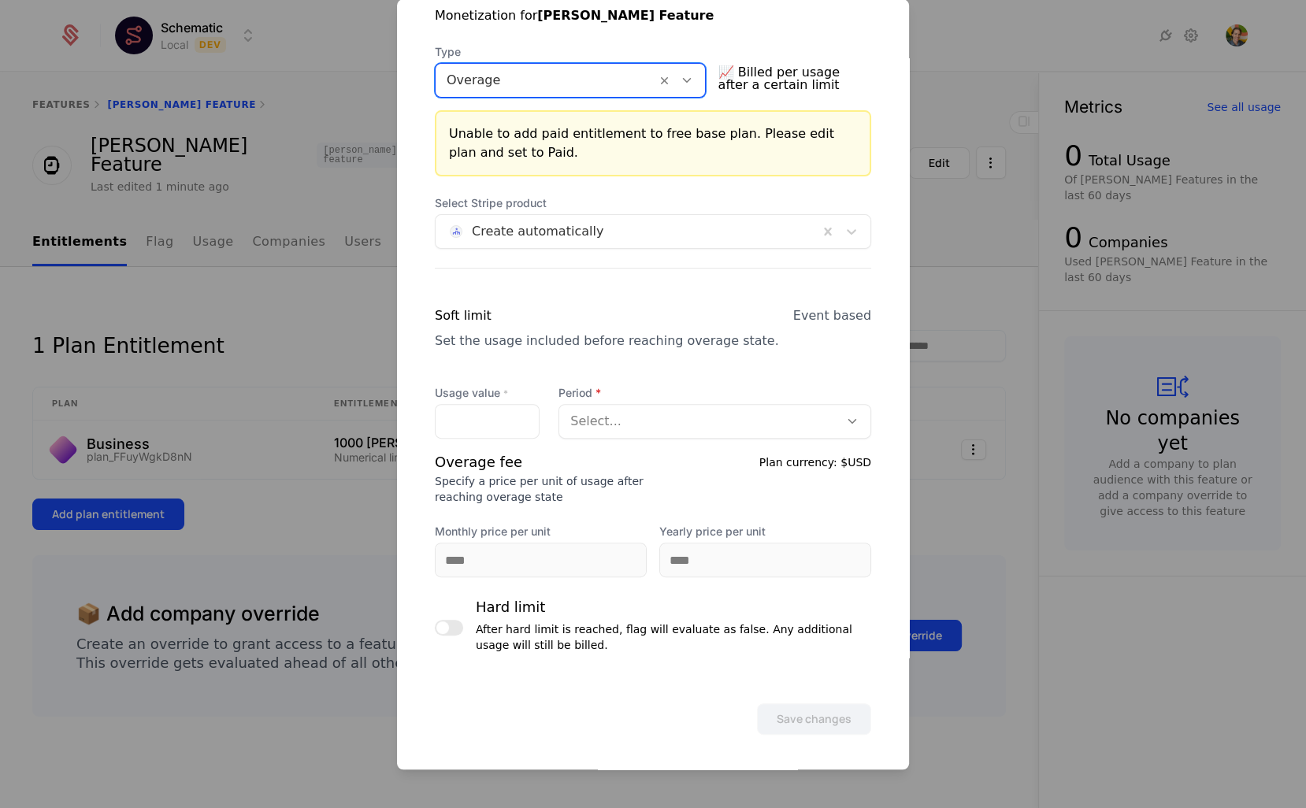
click at [608, 251] on div "Select Stripe product Create automatically Soft limit Set the usage included be…" at bounding box center [653, 427] width 437 height 464
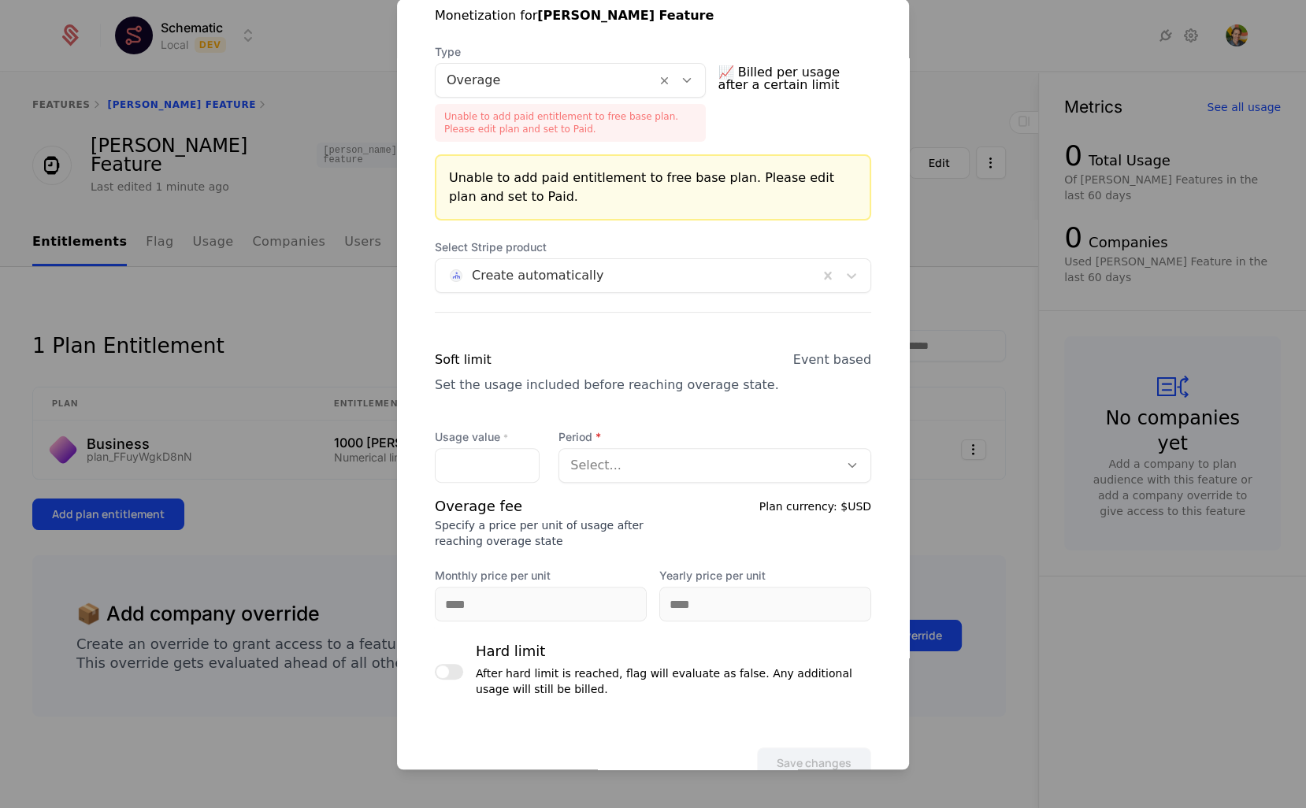
click at [608, 251] on span "Select Stripe product" at bounding box center [653, 248] width 437 height 16
click at [604, 266] on div at bounding box center [627, 276] width 361 height 22
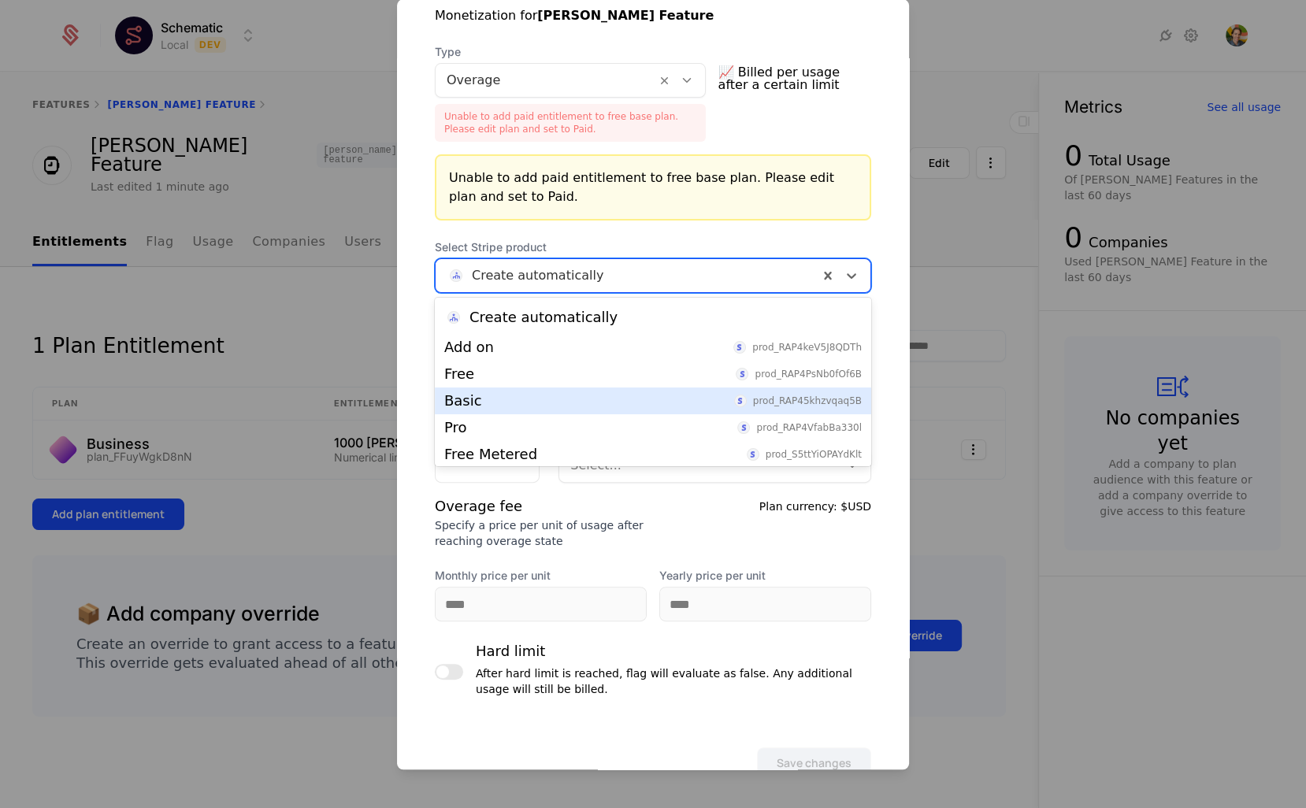
click at [559, 391] on div "Basic prod_RAP45khzvqaq5B" at bounding box center [653, 401] width 437 height 27
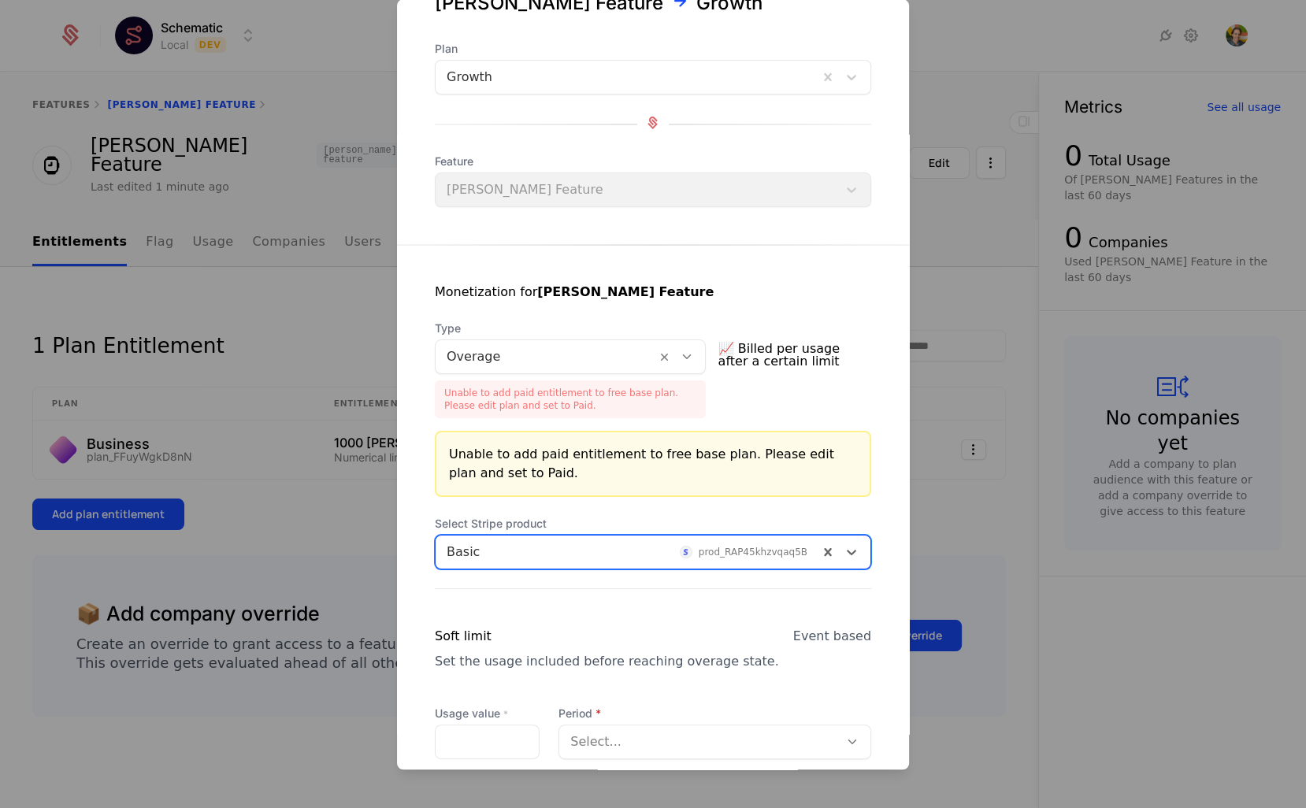
scroll to position [0, 0]
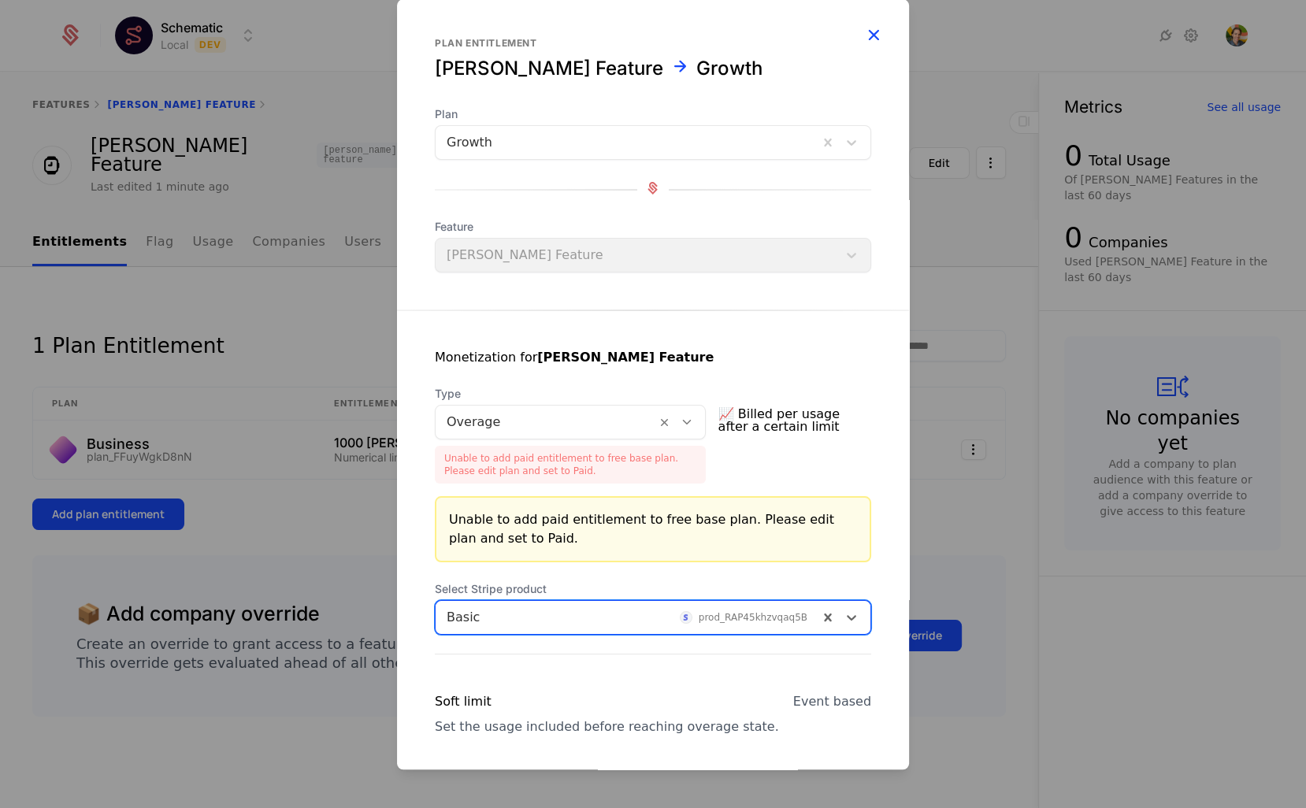
click at [876, 34] on icon "button" at bounding box center [874, 34] width 20 height 20
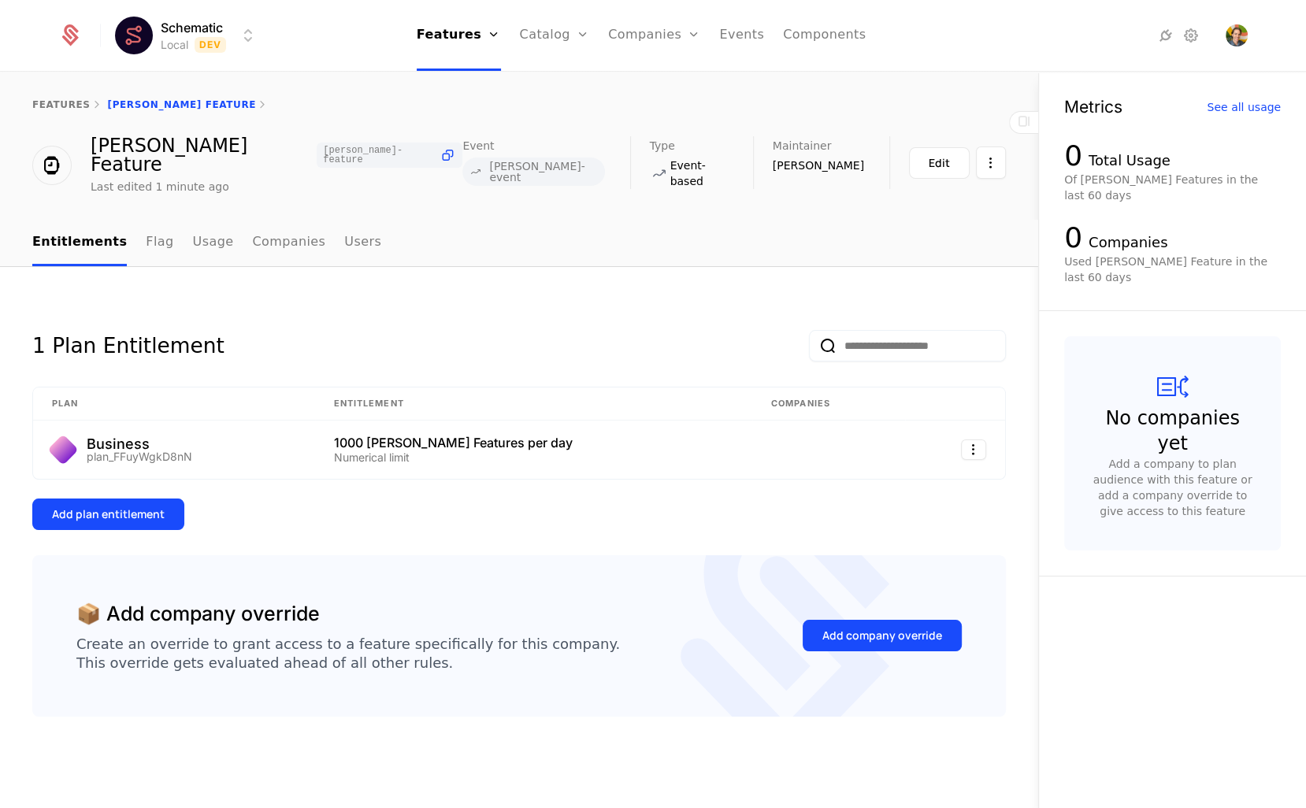
click at [888, 468] on div "1 Plan Entitlement Plan Entitlement Companies Business plan_FFuyWgkD8nN 1000 [P…" at bounding box center [519, 417] width 974 height 225
click at [71, 104] on link "features" at bounding box center [61, 104] width 58 height 11
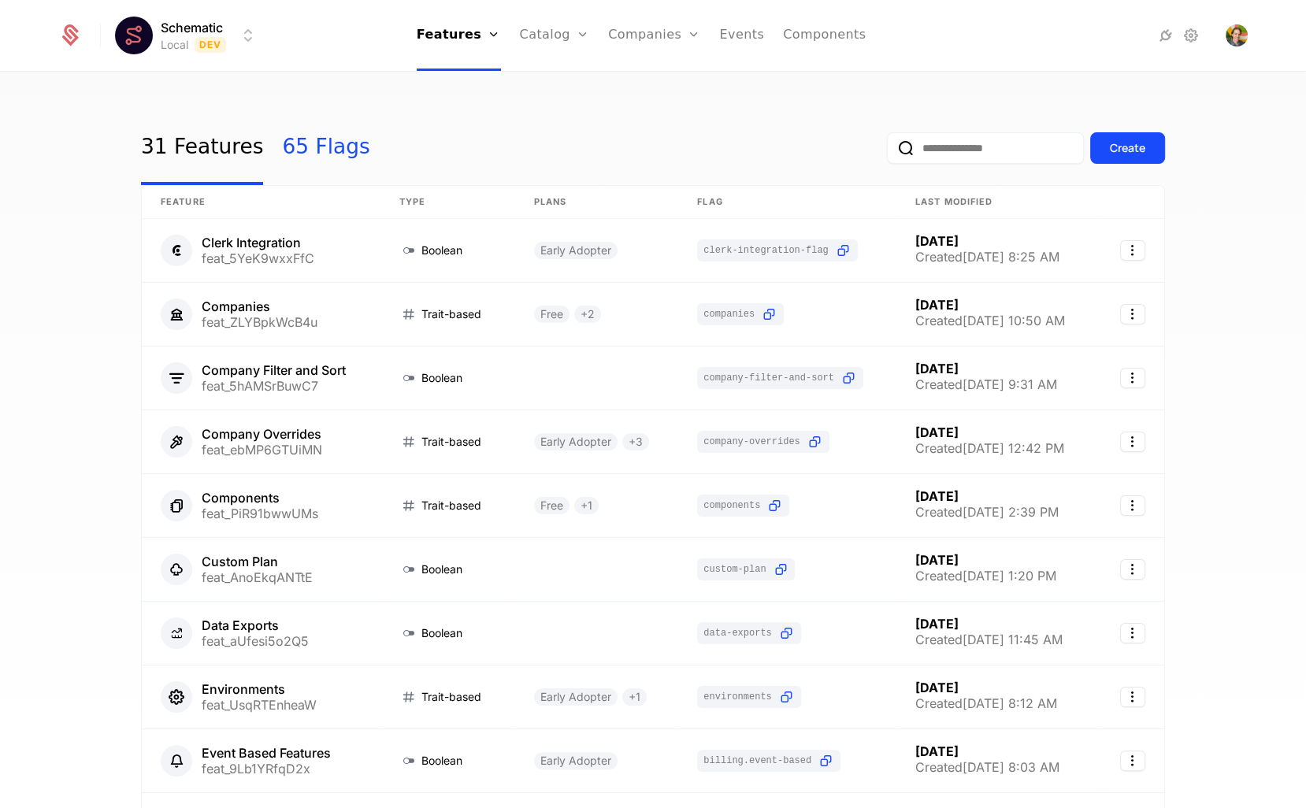
click at [295, 130] on link "65 Flags" at bounding box center [325, 148] width 87 height 74
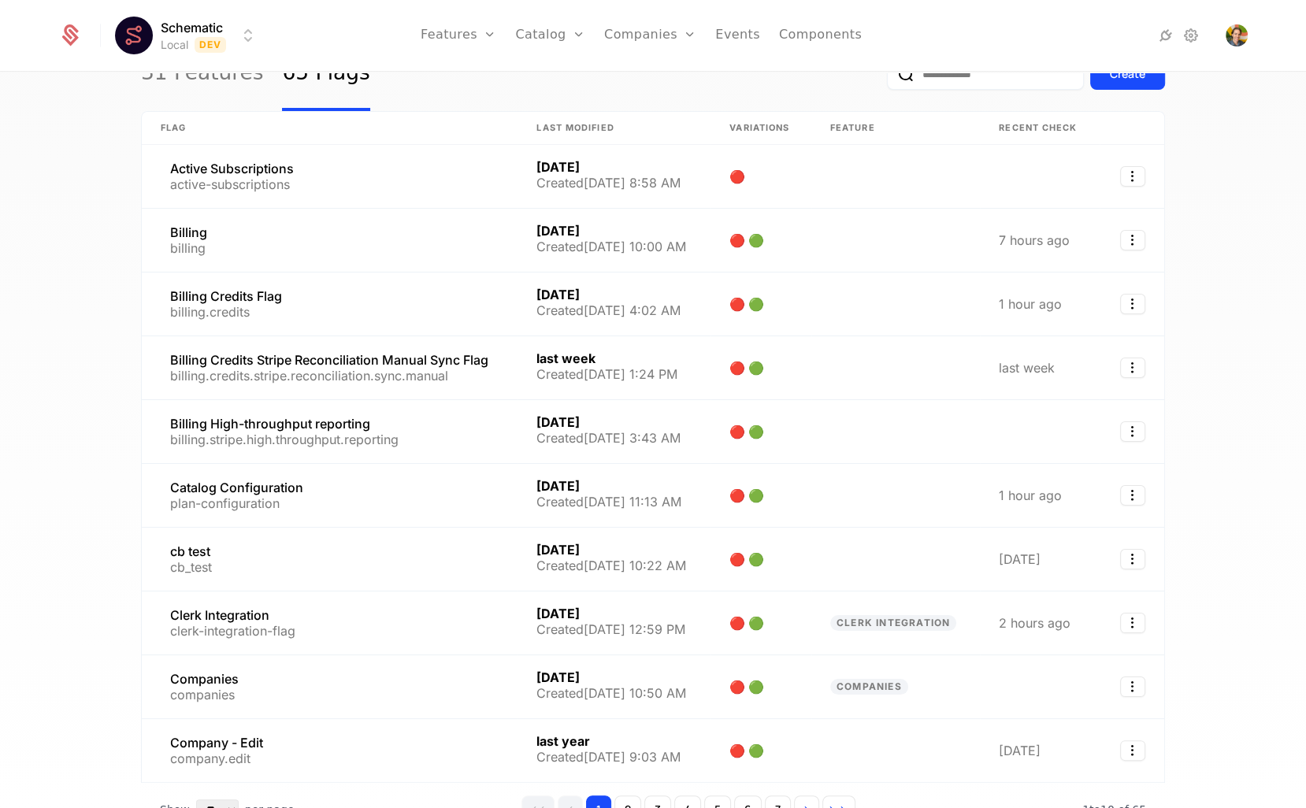
scroll to position [80, 0]
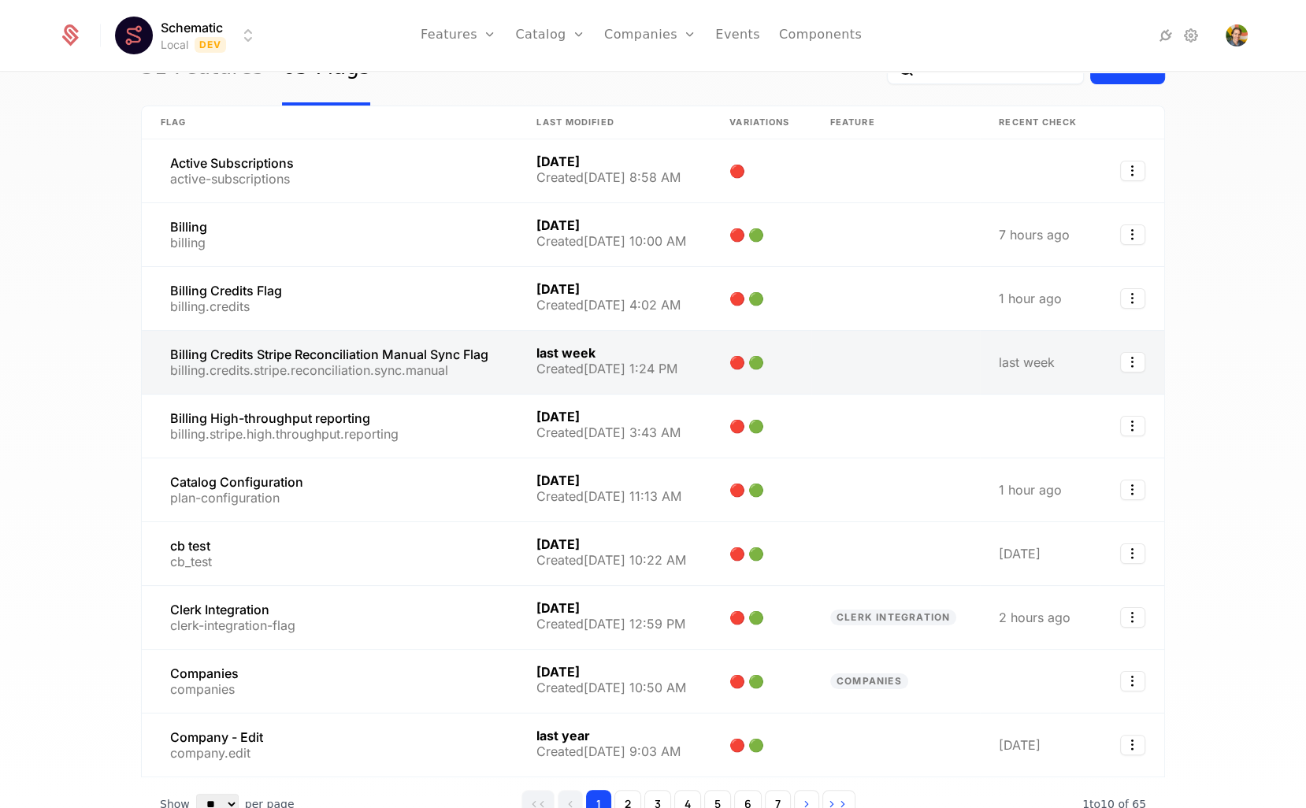
click at [440, 338] on link at bounding box center [330, 362] width 376 height 63
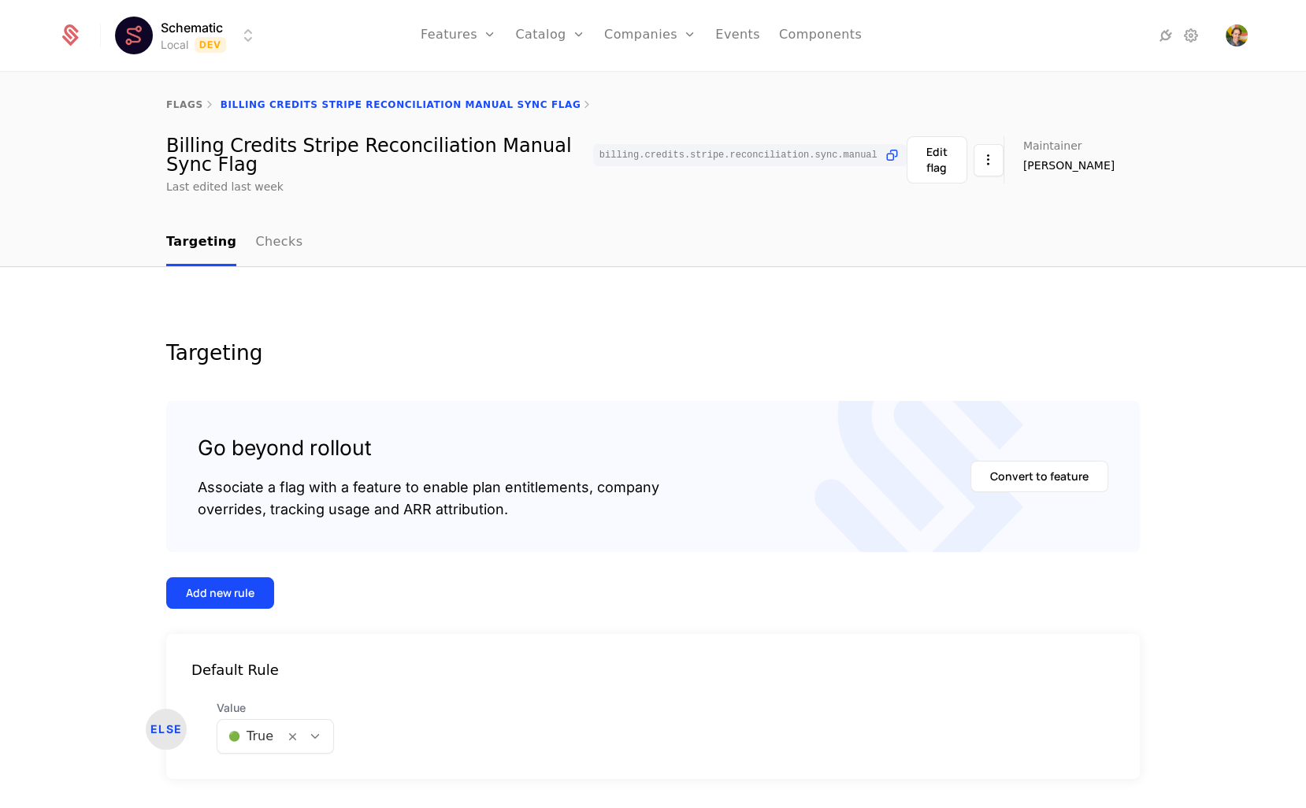
click at [595, 366] on div "Targeting Go beyond rollout Associate a flag with a feature to enable plan enti…" at bounding box center [653, 580] width 974 height 474
